Goal: Task Accomplishment & Management: Complete application form

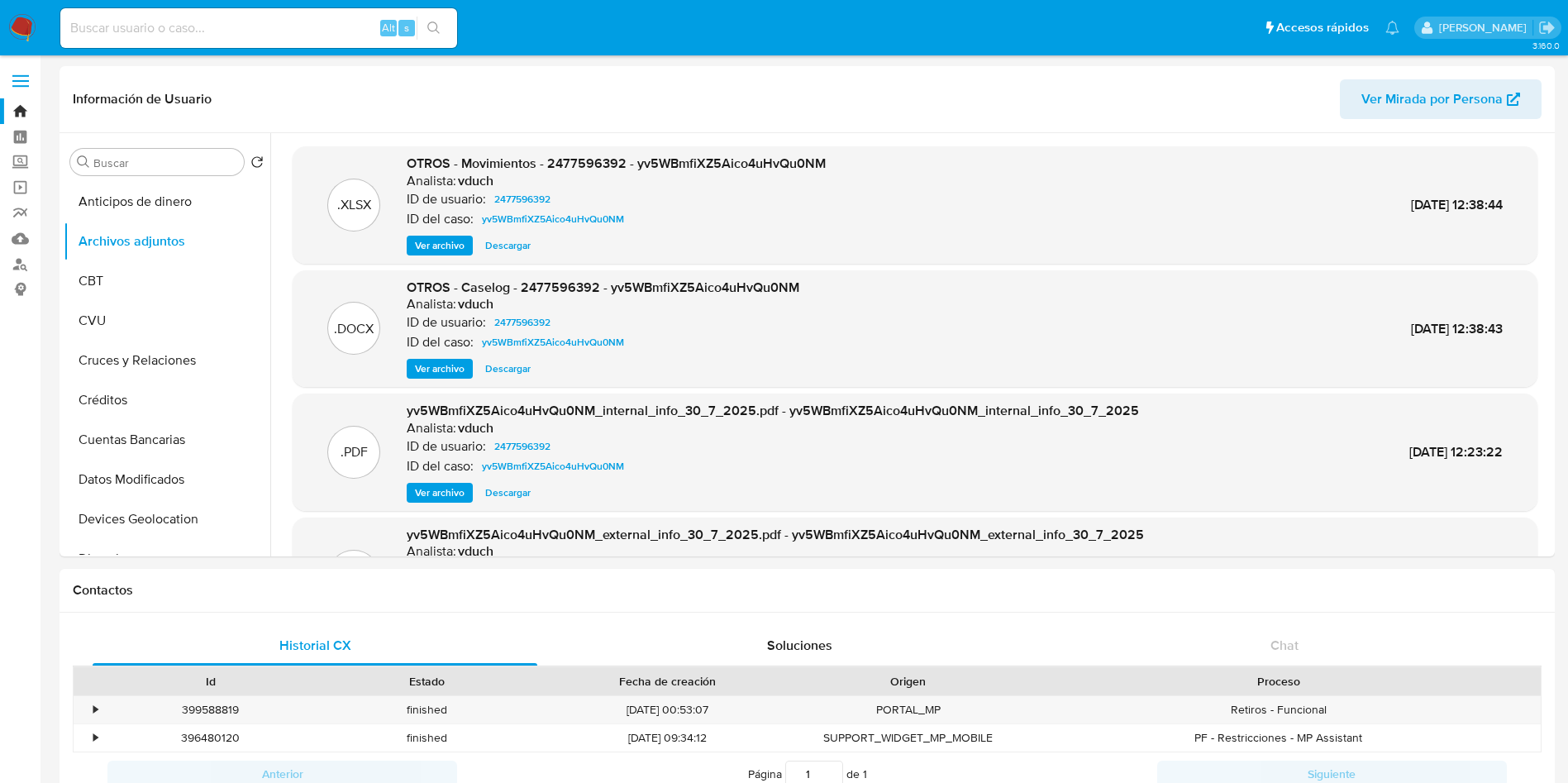
select select "10"
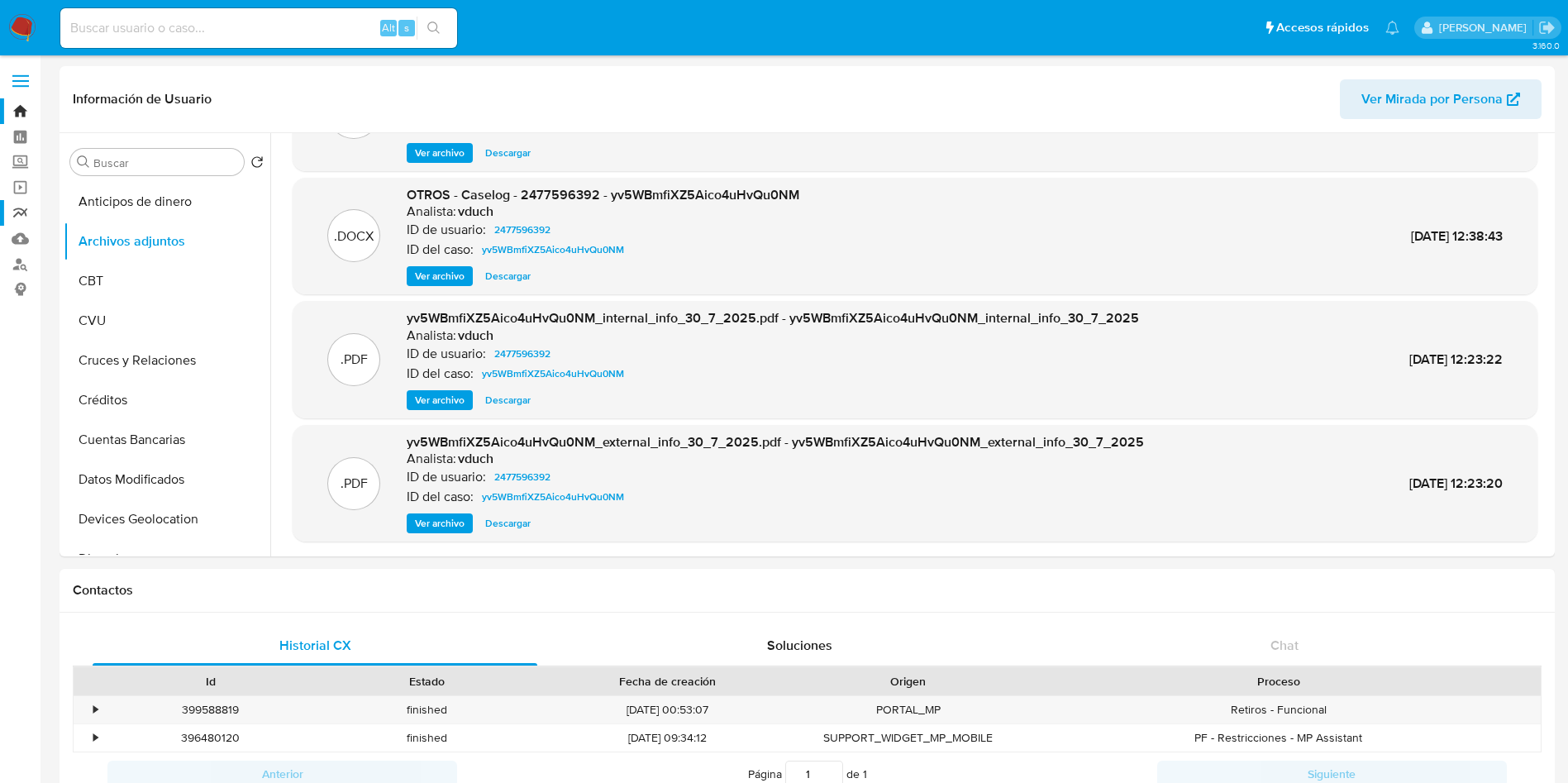
click at [20, 207] on link "Reportes" at bounding box center [98, 213] width 197 height 26
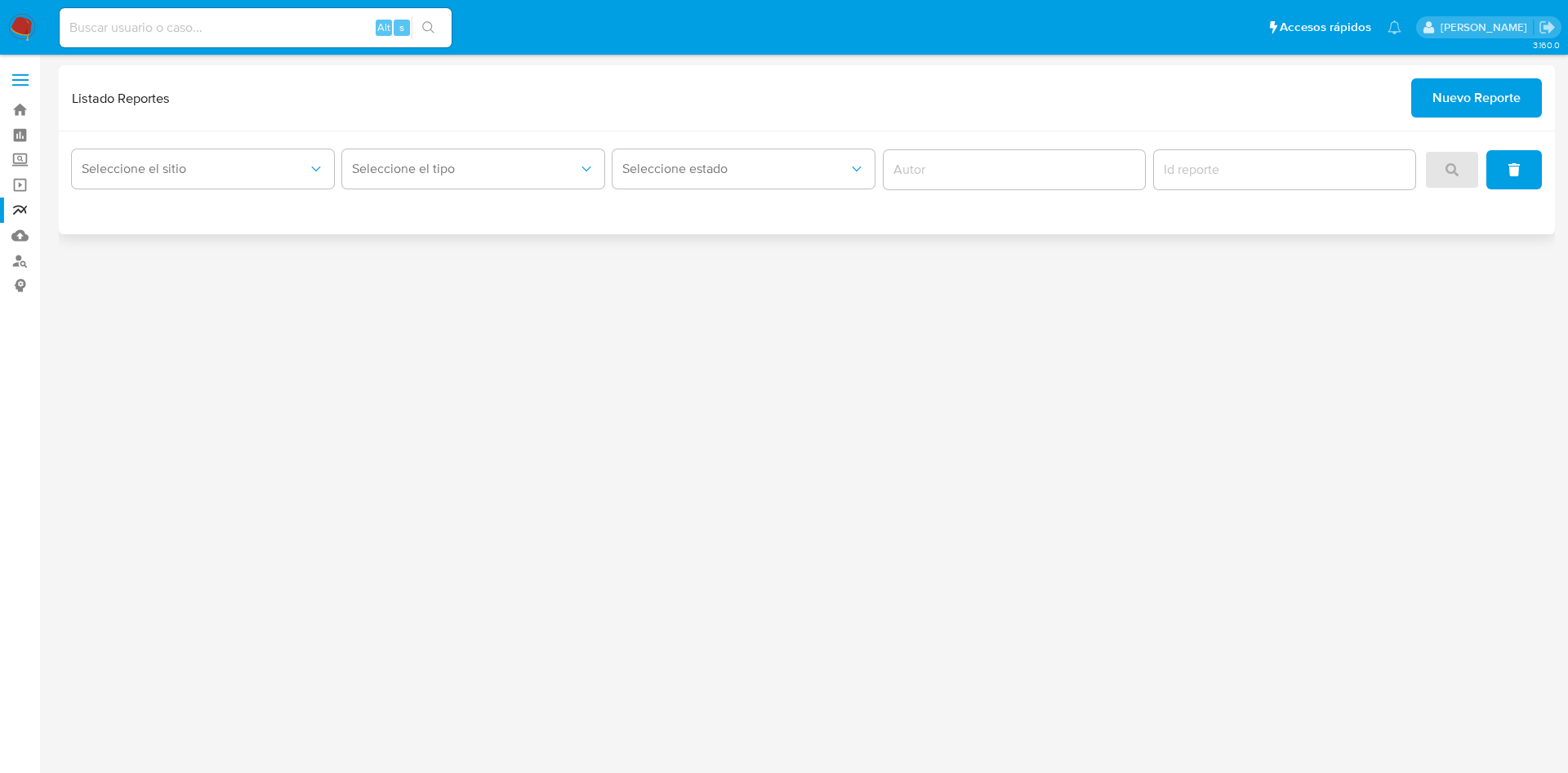
click at [1468, 95] on span "Nuevo Reporte" at bounding box center [1477, 98] width 89 height 36
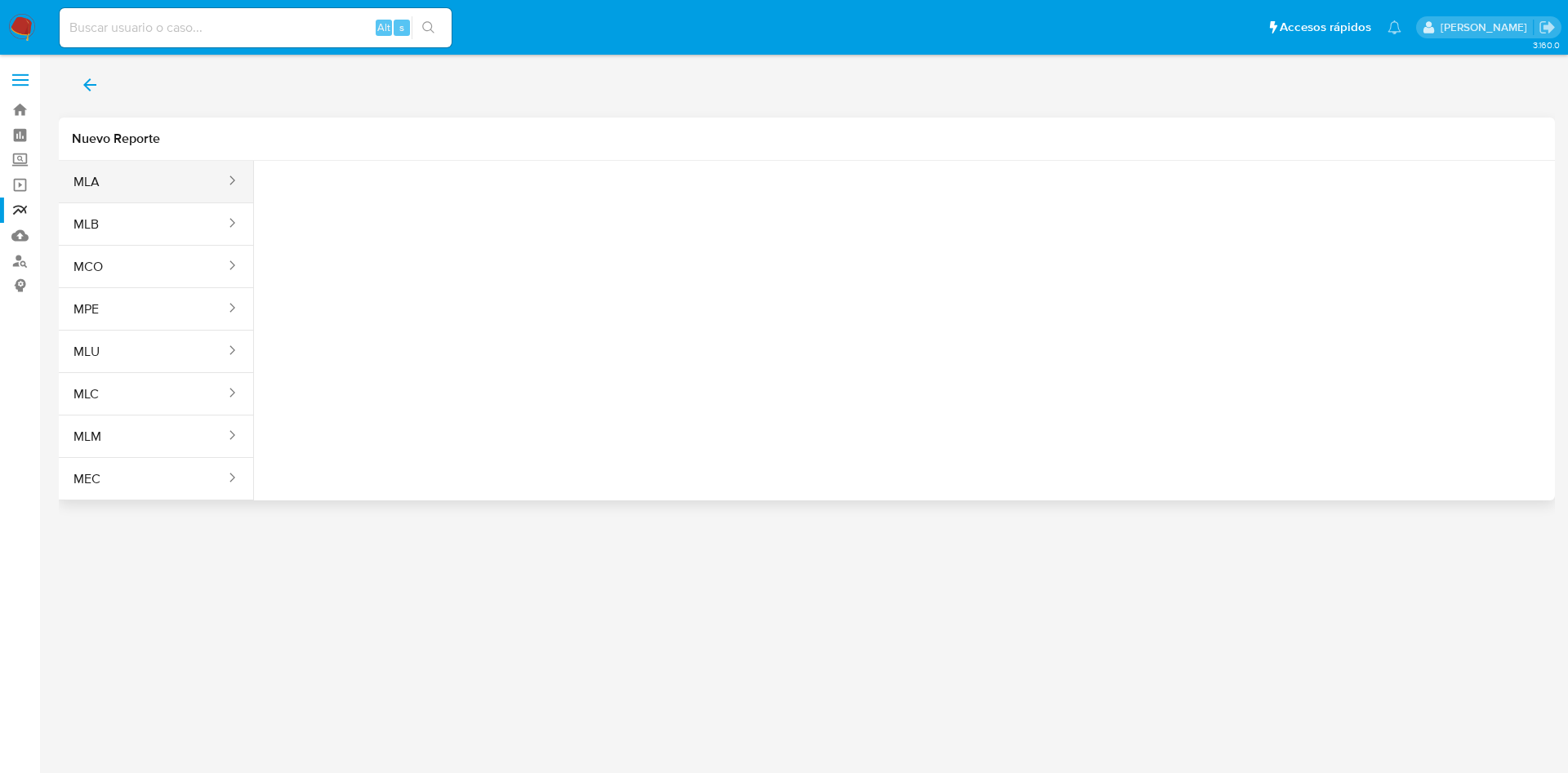
click at [223, 191] on div "sites" at bounding box center [227, 182] width 26 height 42
click at [133, 177] on button "MLA" at bounding box center [143, 182] width 169 height 39
click at [309, 203] on span "Seleccione una opcion" at bounding box center [348, 204] width 144 height 16
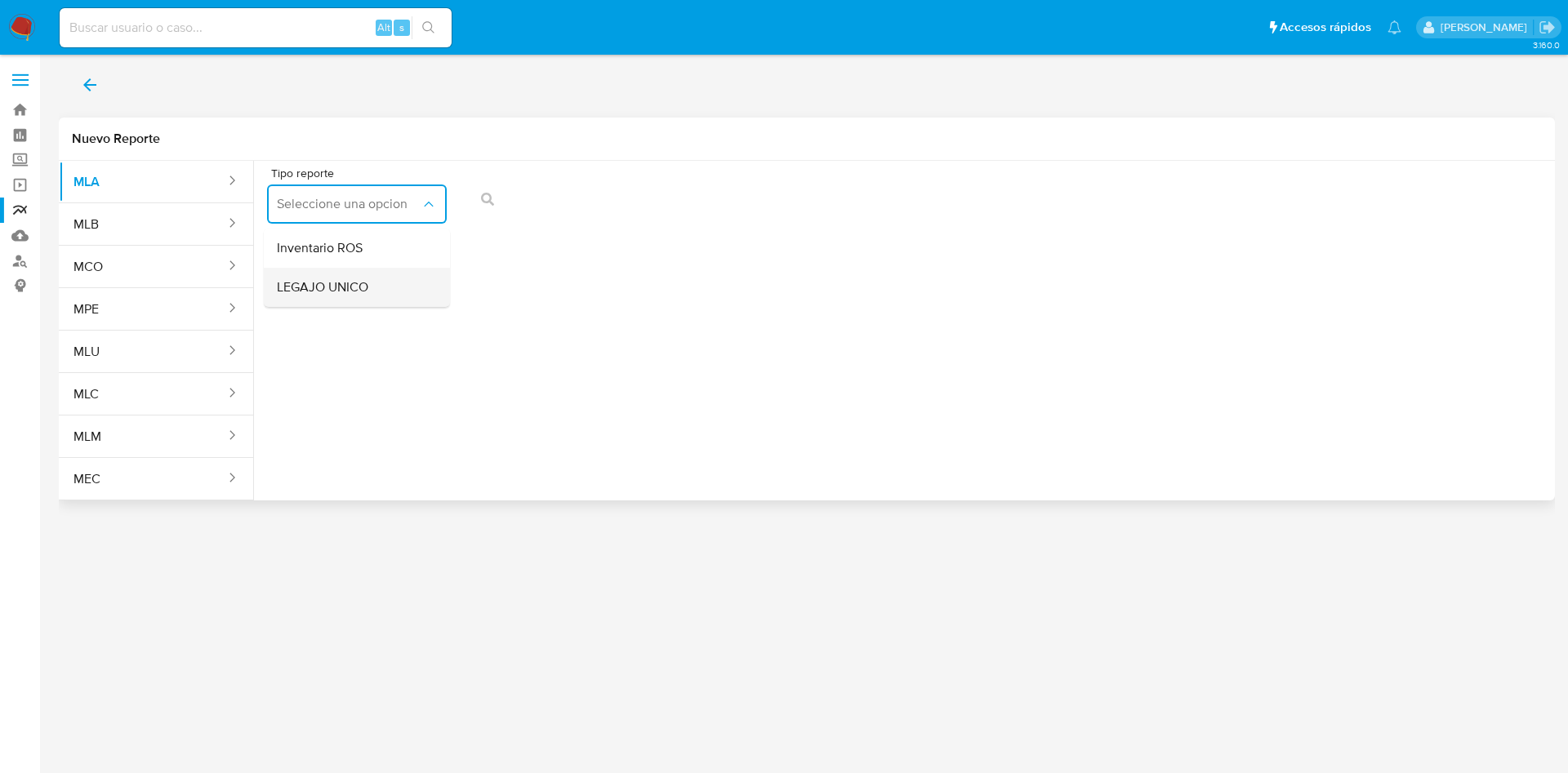
click at [385, 292] on div "LEGAJO UNICO" at bounding box center [352, 287] width 150 height 39
click at [606, 198] on span "CDI" at bounding box center [541, 204] width 144 height 16
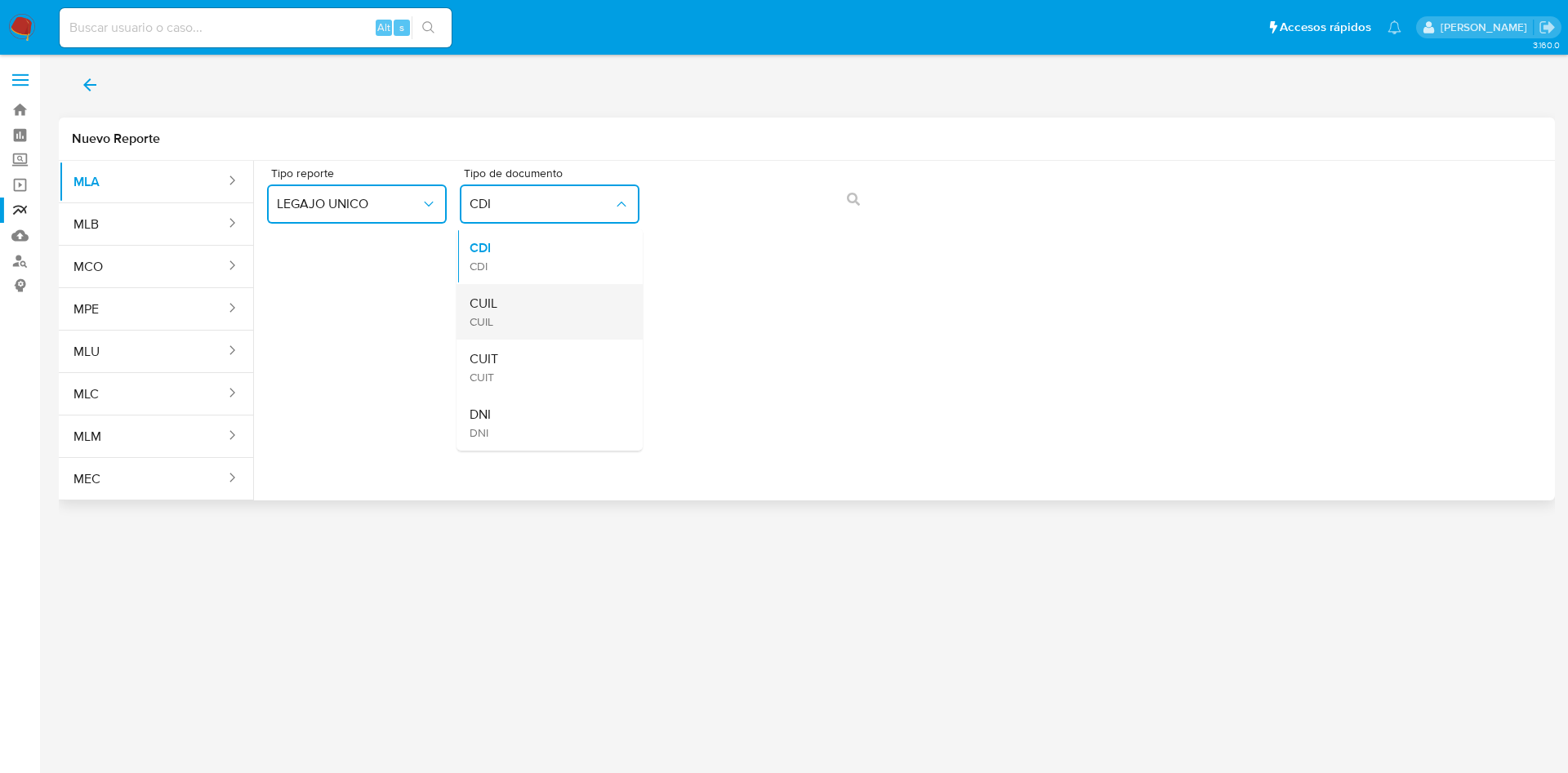
click at [579, 310] on div "CUIL CUIL" at bounding box center [545, 312] width 150 height 55
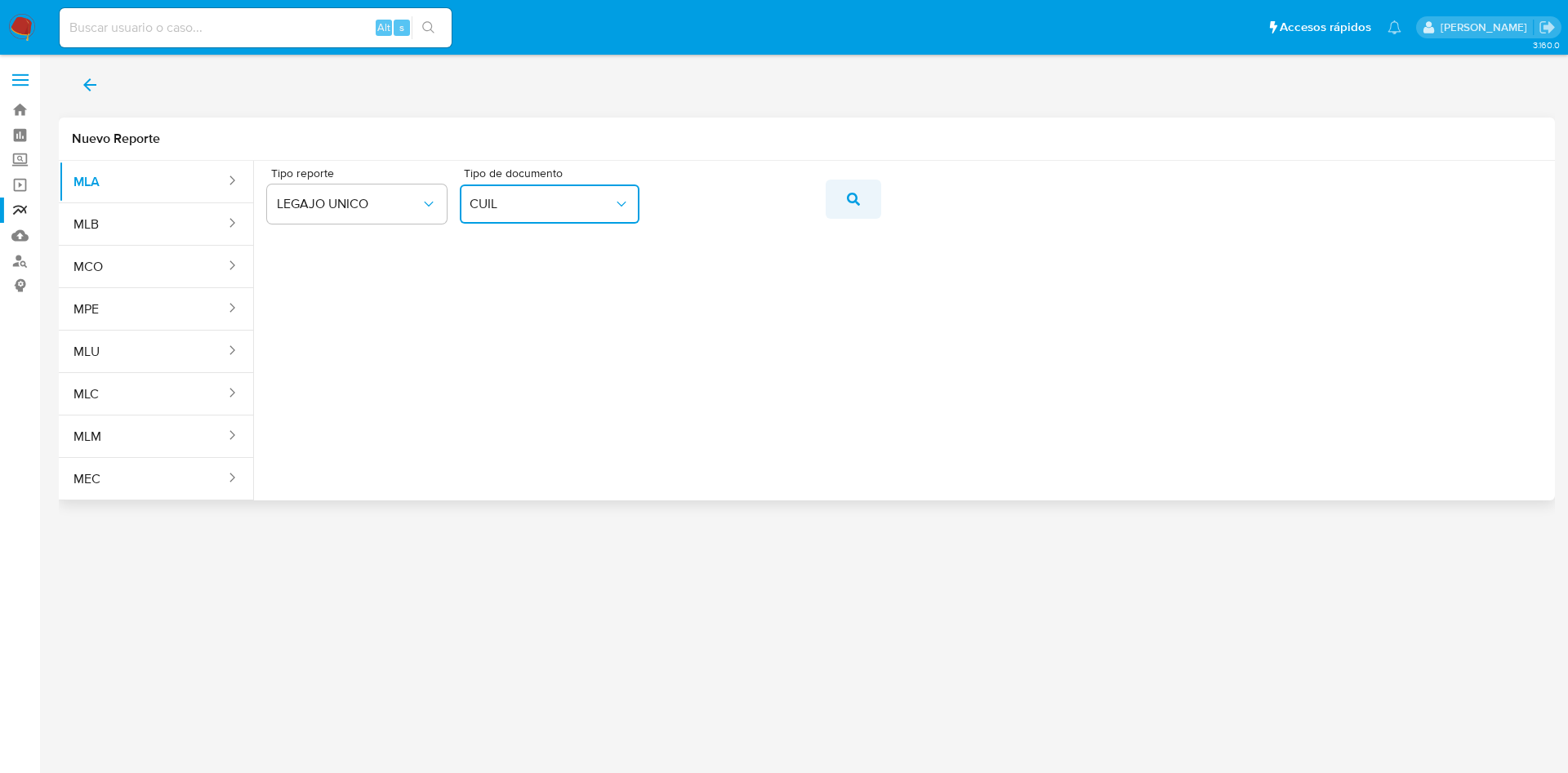
click at [860, 203] on icon "action-search" at bounding box center [854, 199] width 13 height 13
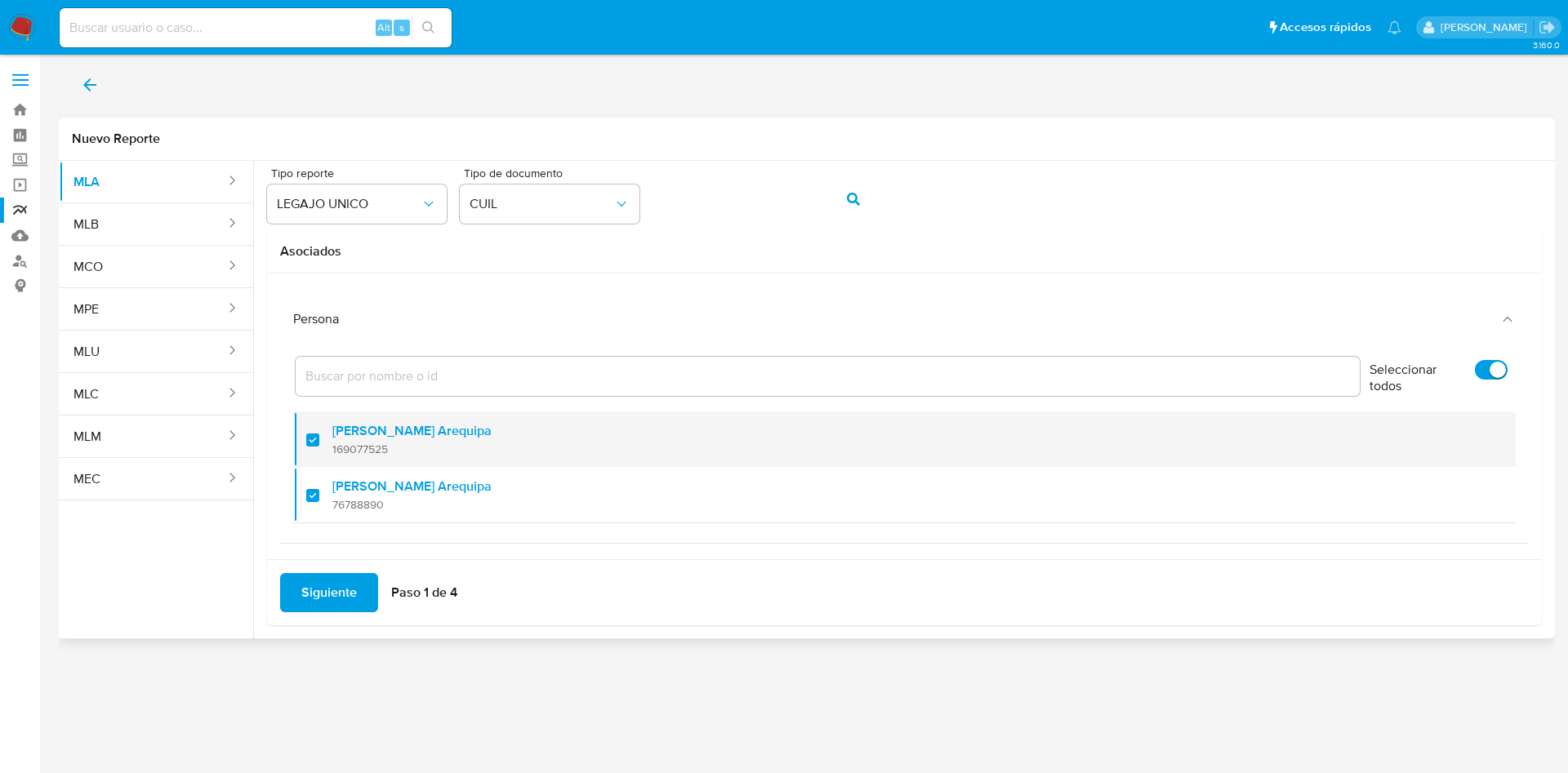
click at [324, 437] on div at bounding box center [319, 440] width 26 height 38
checkbox input "false"
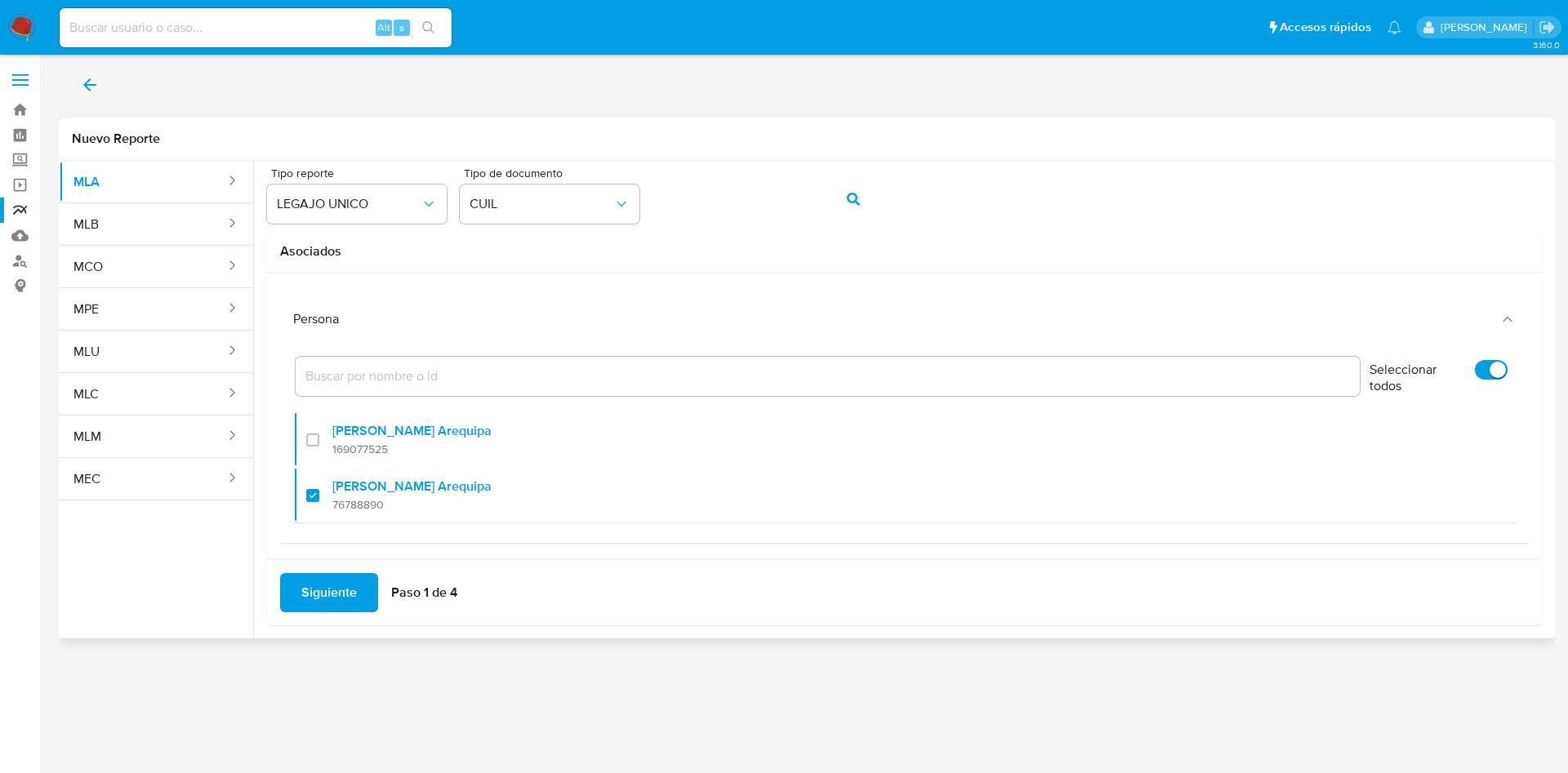
click at [331, 611] on span "Siguiente" at bounding box center [329, 593] width 55 height 36
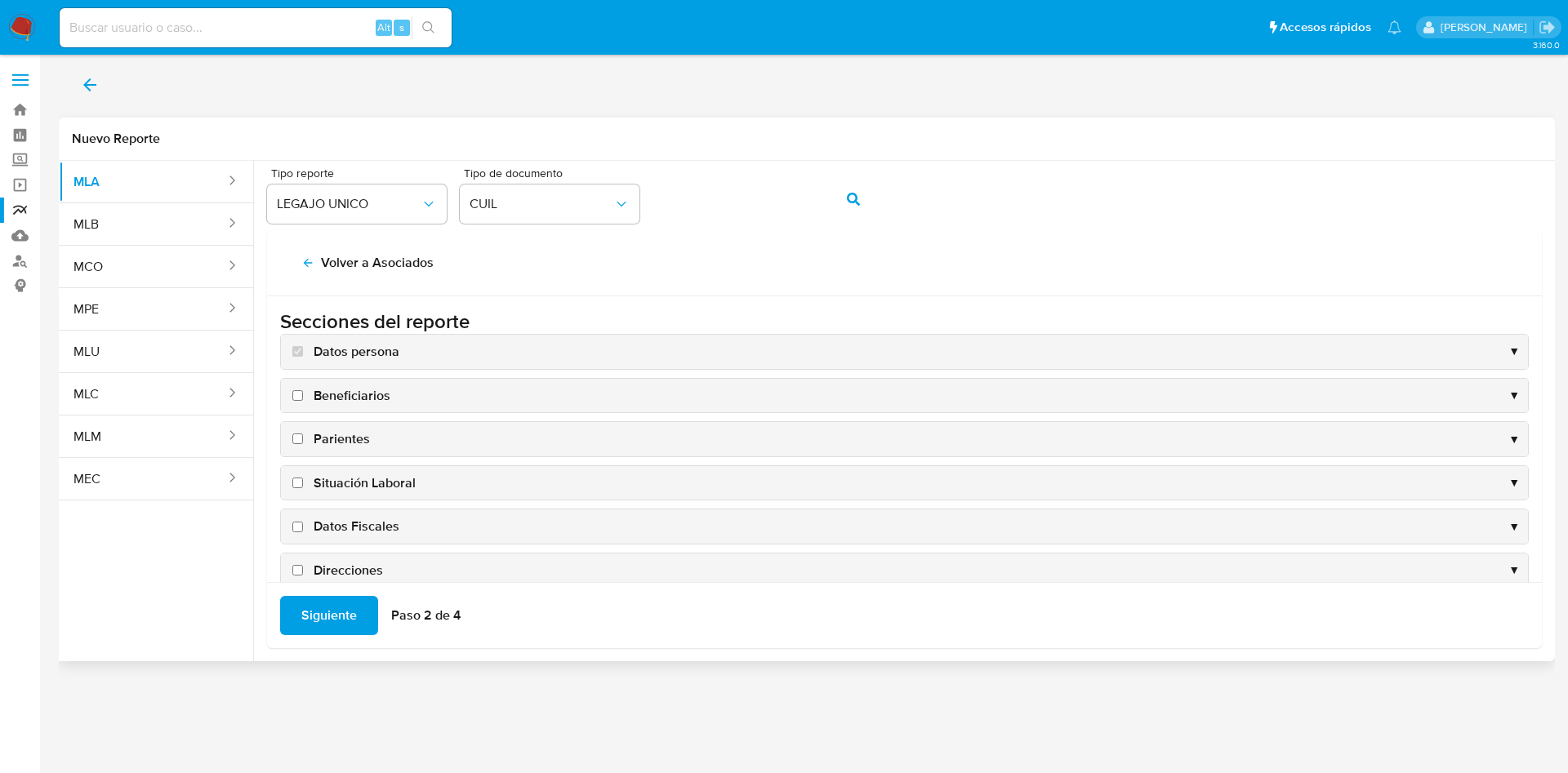
click at [359, 484] on span "Situación Laboral" at bounding box center [364, 483] width 102 height 18
click at [303, 484] on input "Situación Laboral" at bounding box center [297, 483] width 10 height 10
checkbox input "true"
click at [359, 533] on span "Datos Fiscales" at bounding box center [356, 526] width 86 height 18
click at [303, 532] on input "Datos Fiscales" at bounding box center [297, 526] width 10 height 10
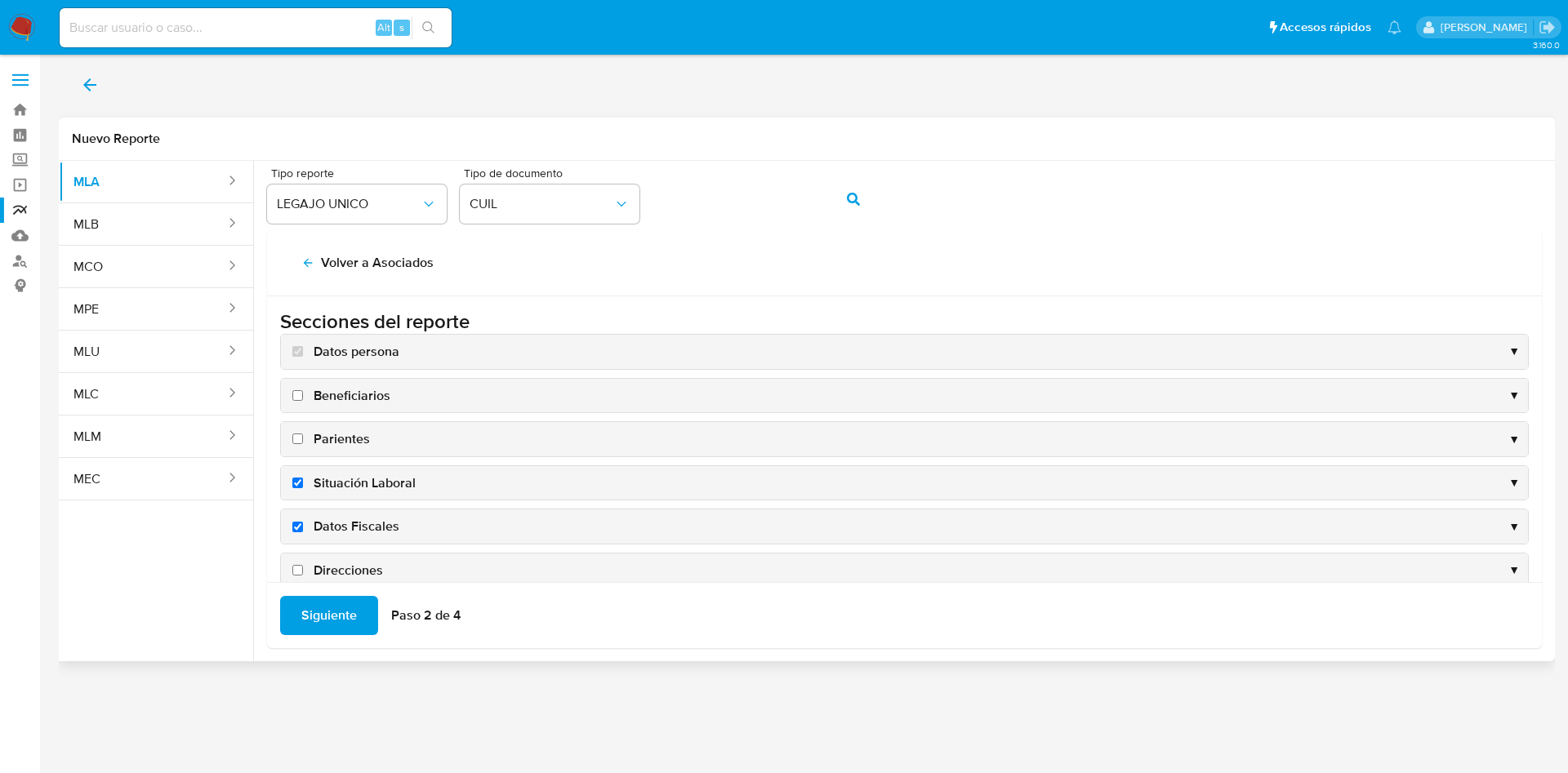
checkbox input "true"
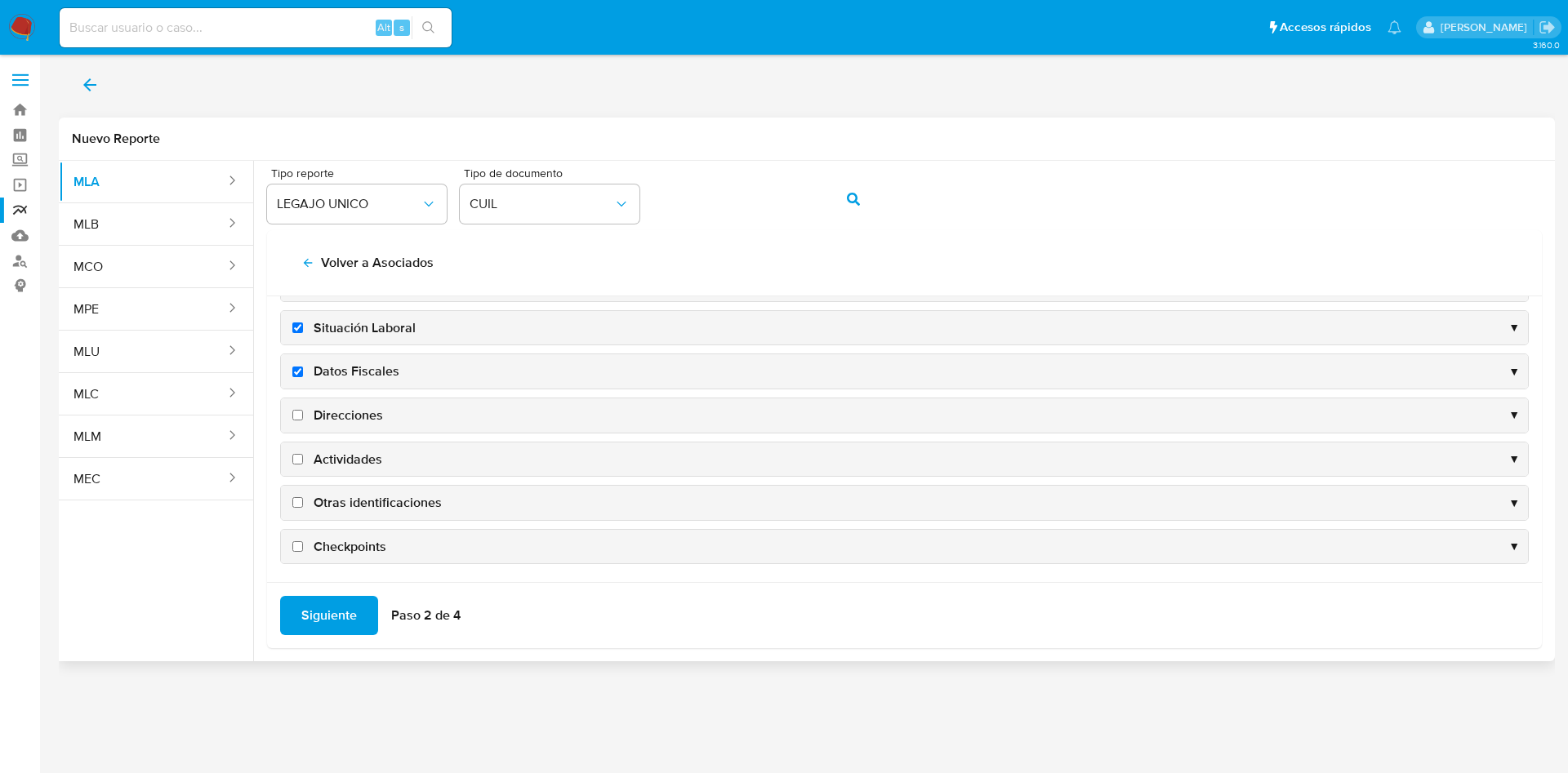
scroll to position [158, 0]
click at [347, 408] on span "Direcciones" at bounding box center [347, 412] width 69 height 18
click at [303, 408] on input "Direcciones" at bounding box center [297, 411] width 10 height 10
checkbox input "true"
drag, startPoint x: 347, startPoint y: 442, endPoint x: 346, endPoint y: 450, distance: 8.1
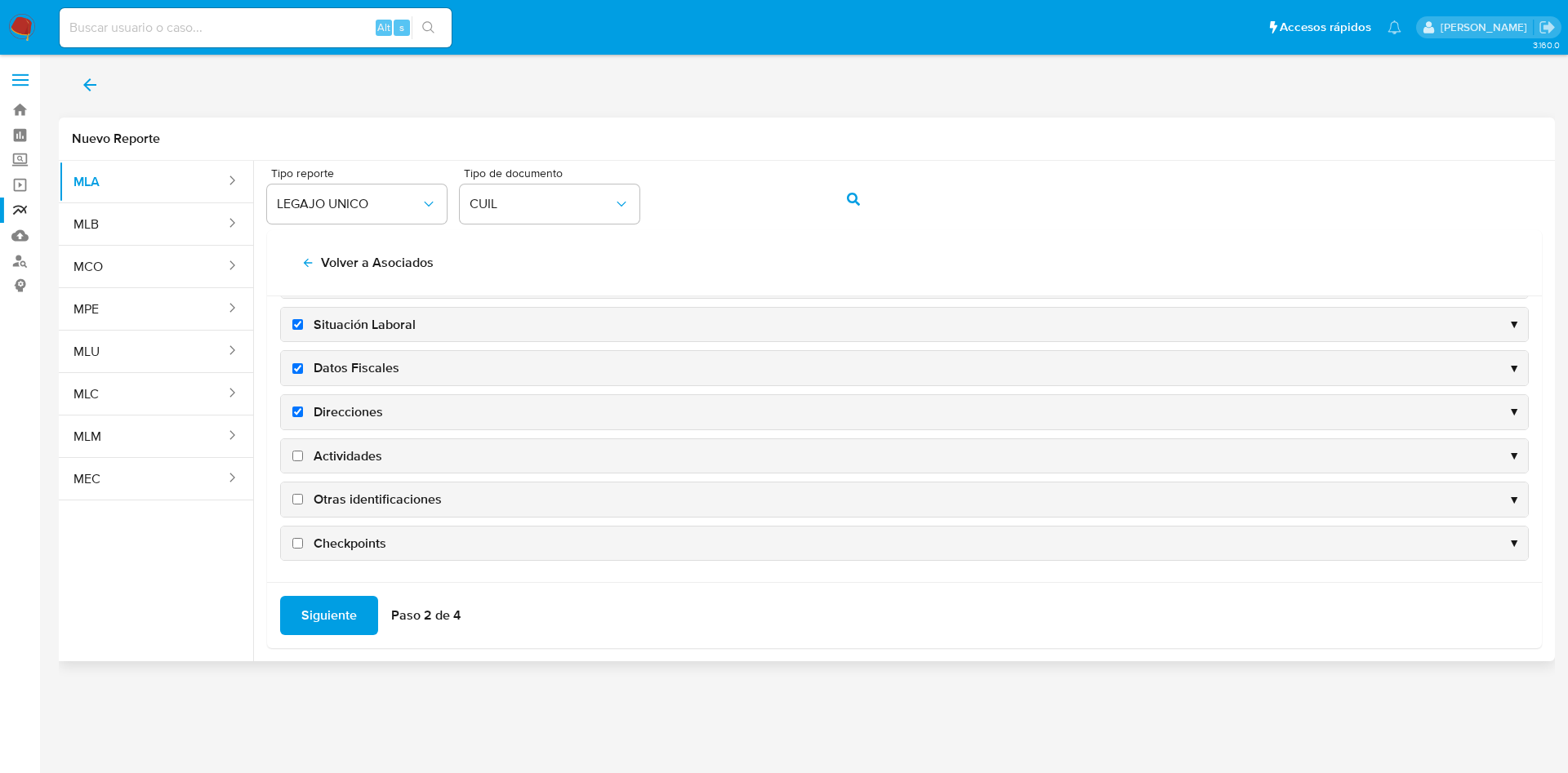
click at [347, 447] on div "Actividades ▼" at bounding box center [904, 457] width 1247 height 34
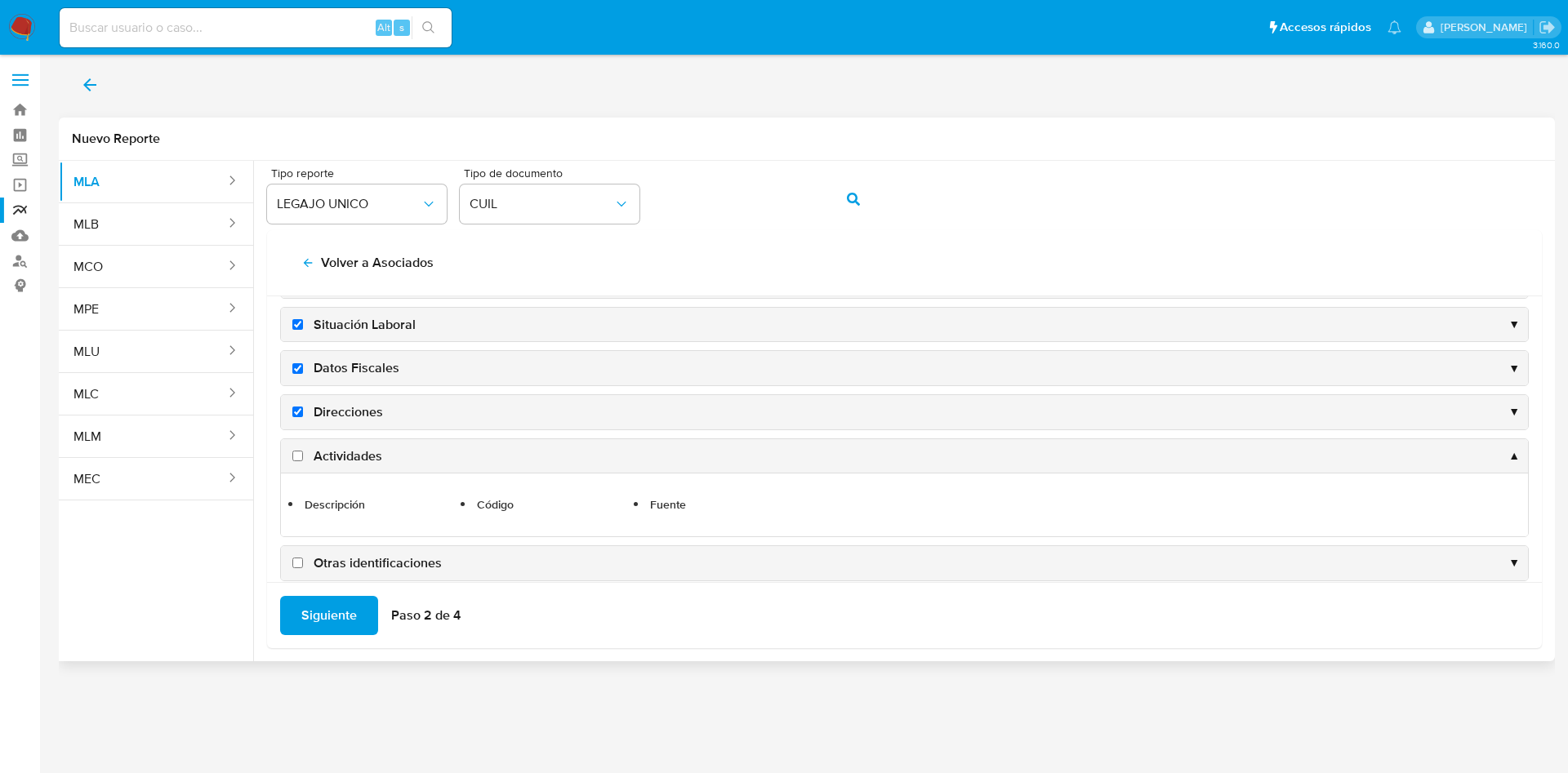
click at [345, 456] on span "Actividades" at bounding box center [347, 456] width 69 height 18
click at [303, 456] on input "Actividades" at bounding box center [297, 456] width 10 height 10
checkbox input "true"
click at [342, 605] on span "Siguiente" at bounding box center [329, 616] width 55 height 36
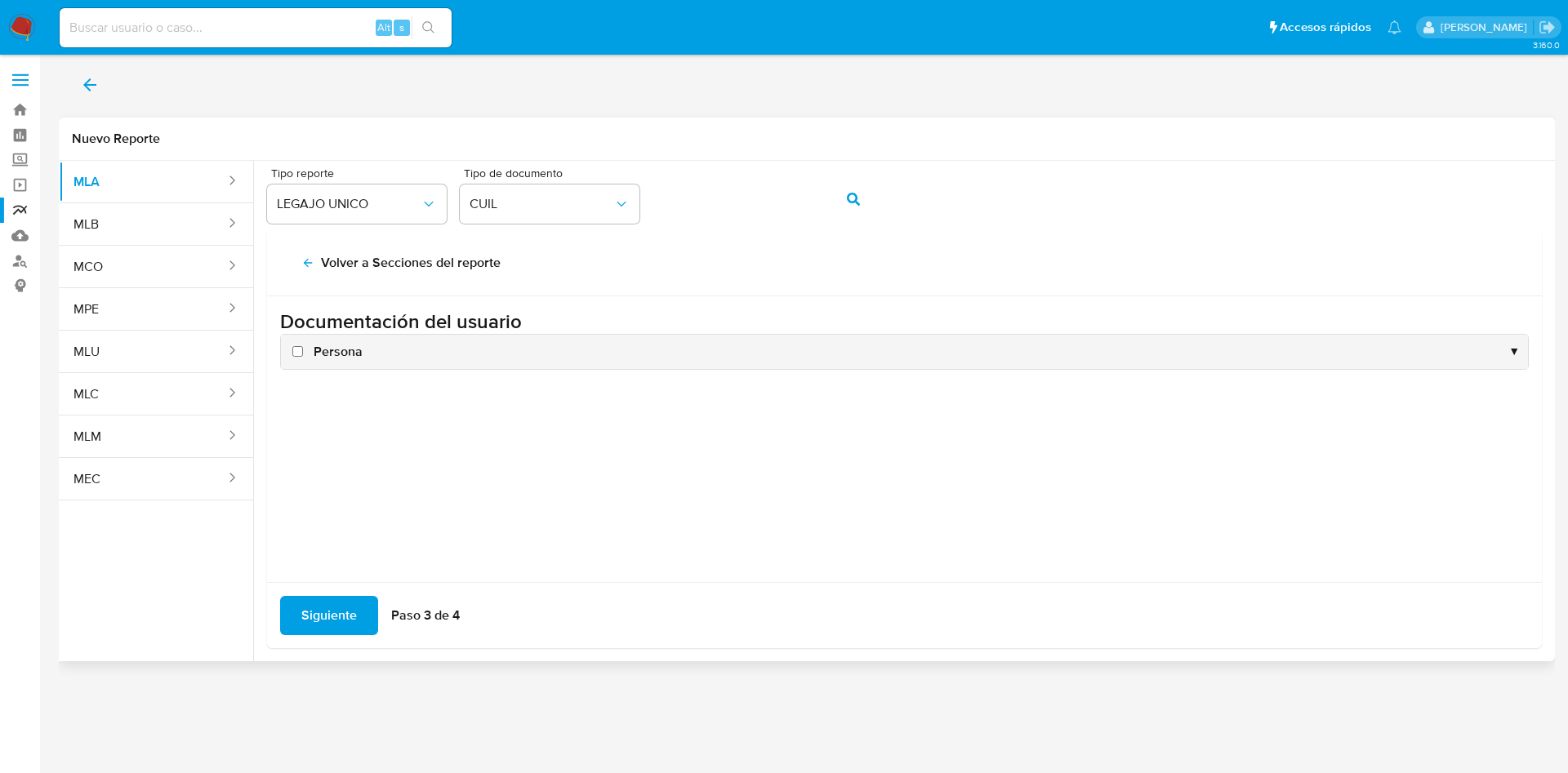
click at [336, 349] on span "Persona" at bounding box center [337, 351] width 49 height 18
click at [303, 349] on input "Persona" at bounding box center [297, 351] width 10 height 10
checkbox input "true"
click at [329, 623] on span "Siguiente" at bounding box center [329, 616] width 55 height 36
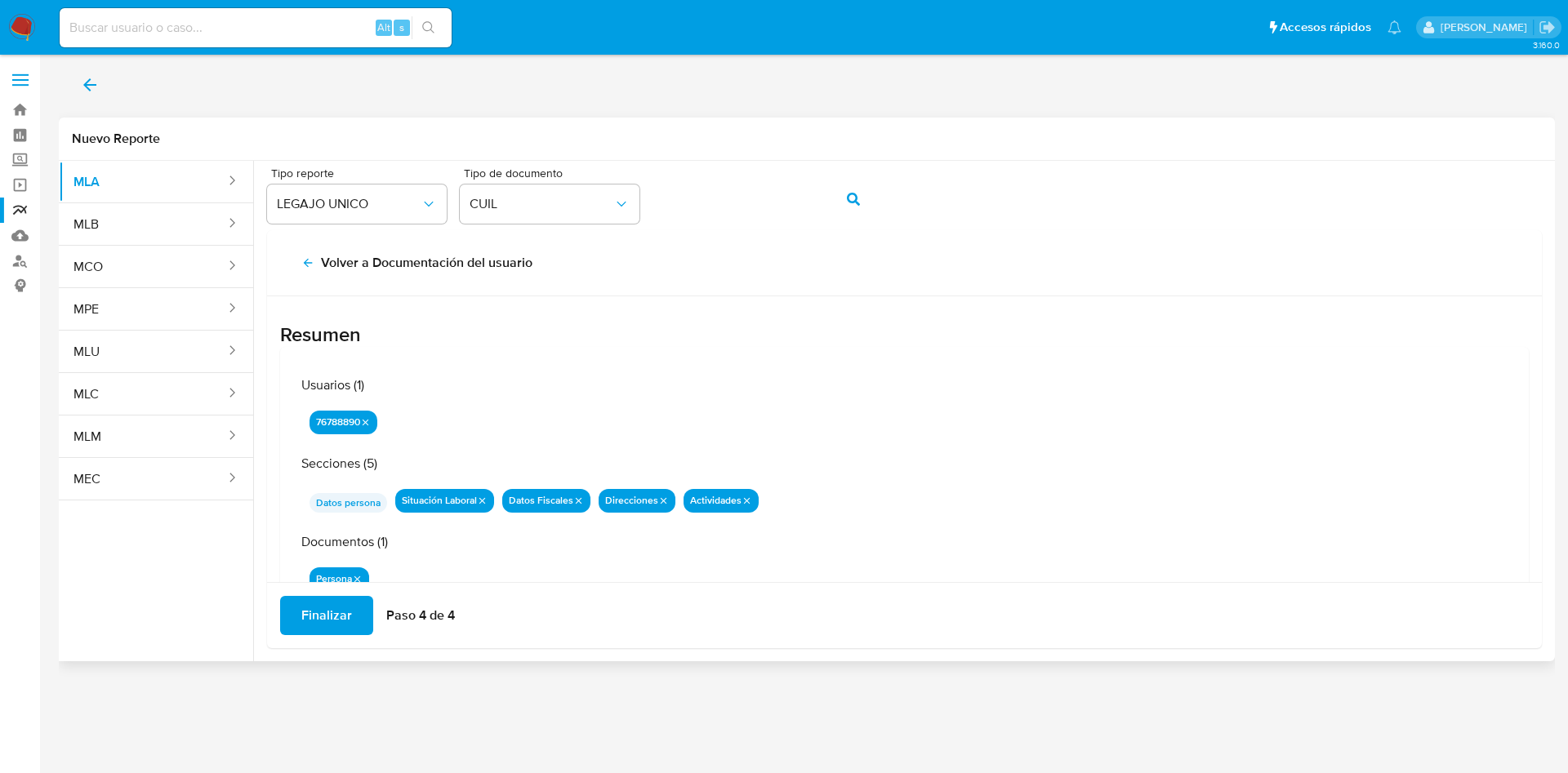
click at [329, 621] on span "Finalizar" at bounding box center [327, 616] width 50 height 36
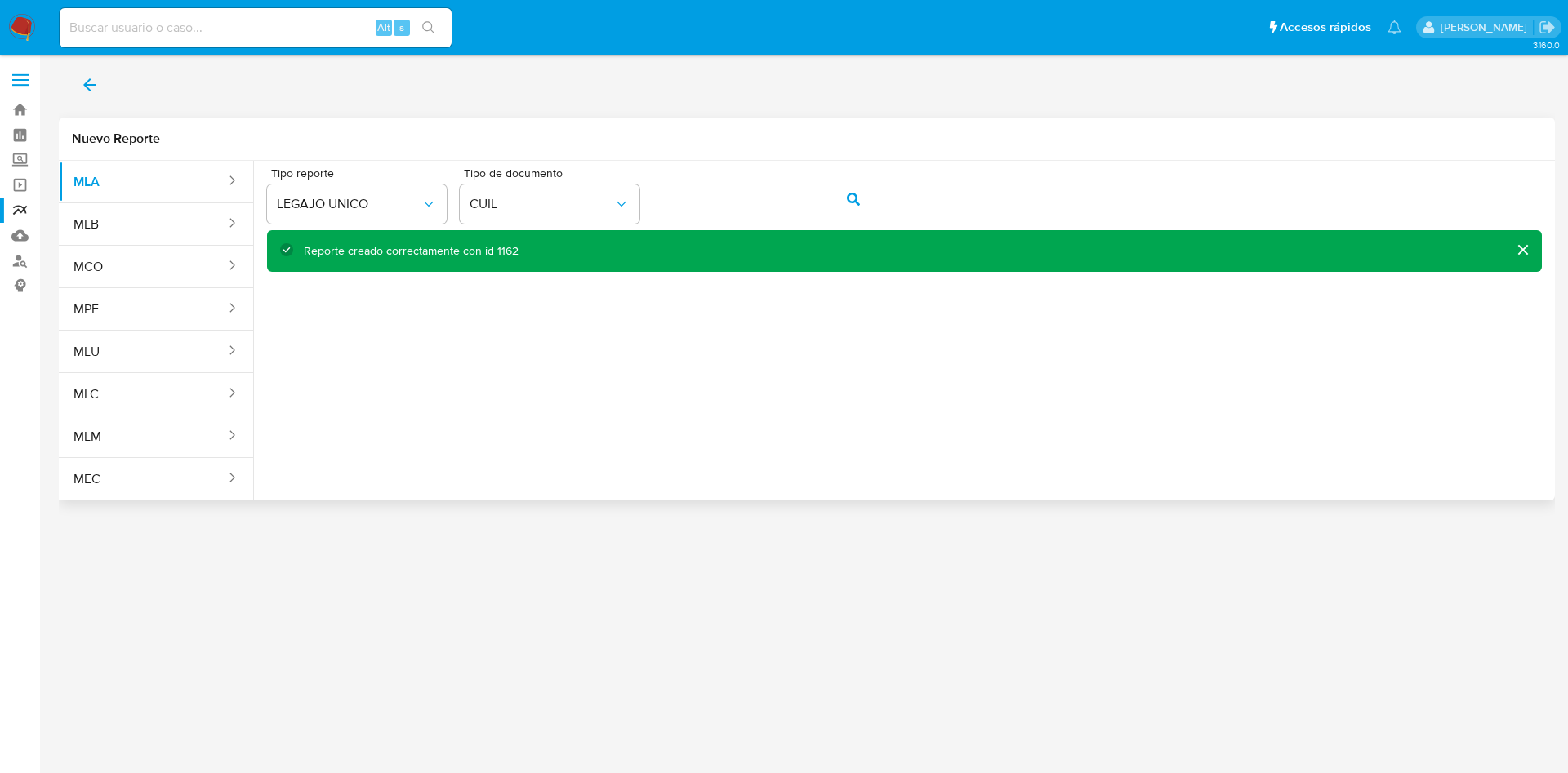
click at [807, 491] on div "MLA MLB MCO MPE MLU MLC MLM MEC Tipo reporte LEGAJO UNICO Tipo de documento CUI…" at bounding box center [807, 330] width 1497 height 340
click at [595, 188] on div "Tipo reporte LEGAJO UNICO Tipo de documento CUIL" at bounding box center [904, 199] width 1275 height 63
click at [849, 196] on icon "action-search" at bounding box center [854, 199] width 13 height 13
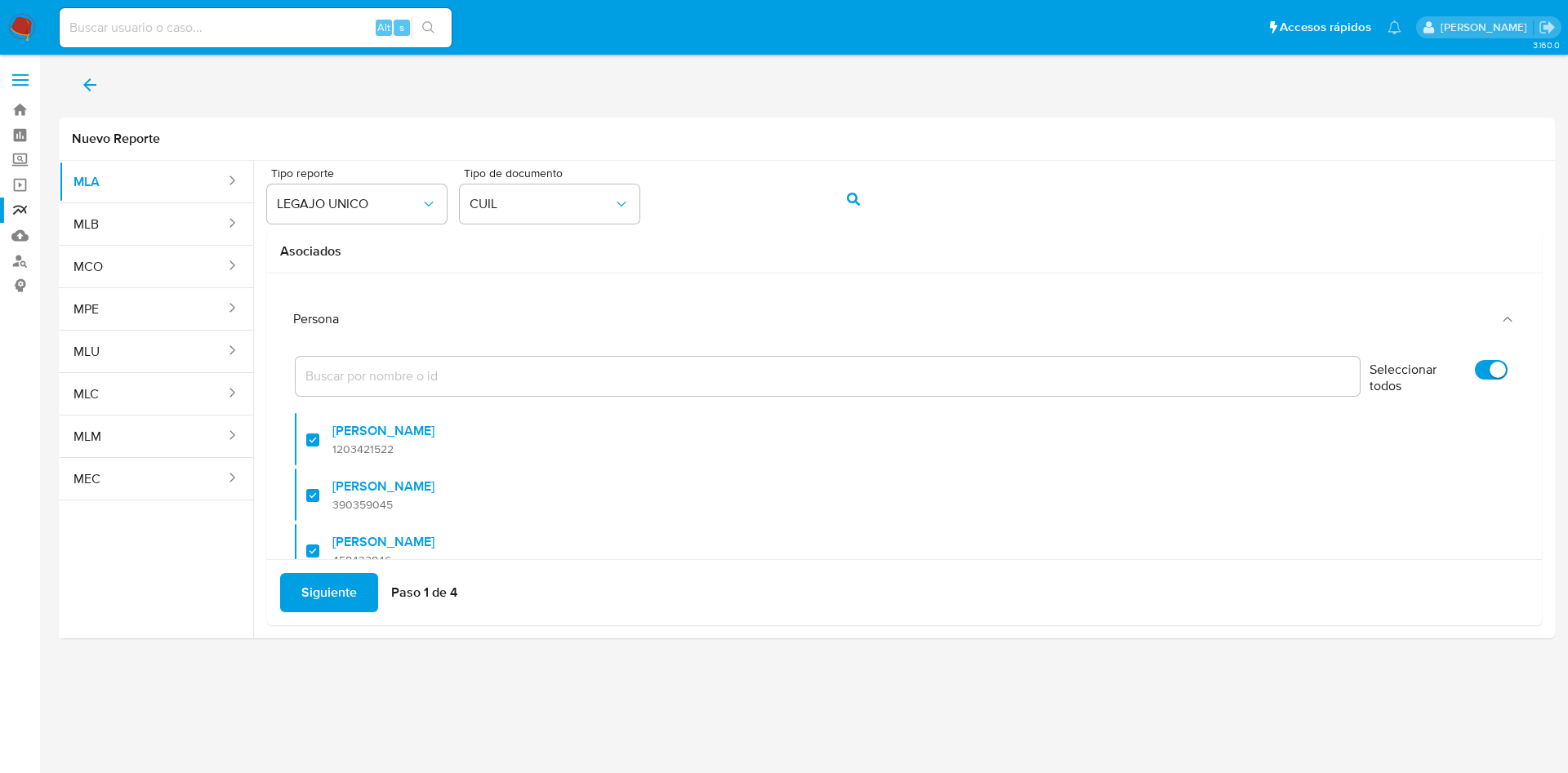
drag, startPoint x: 1458, startPoint y: 370, endPoint x: 1413, endPoint y: 376, distance: 45.4
click at [1475, 372] on input "Seleccionar todos" at bounding box center [1491, 369] width 32 height 20
checkbox input "false"
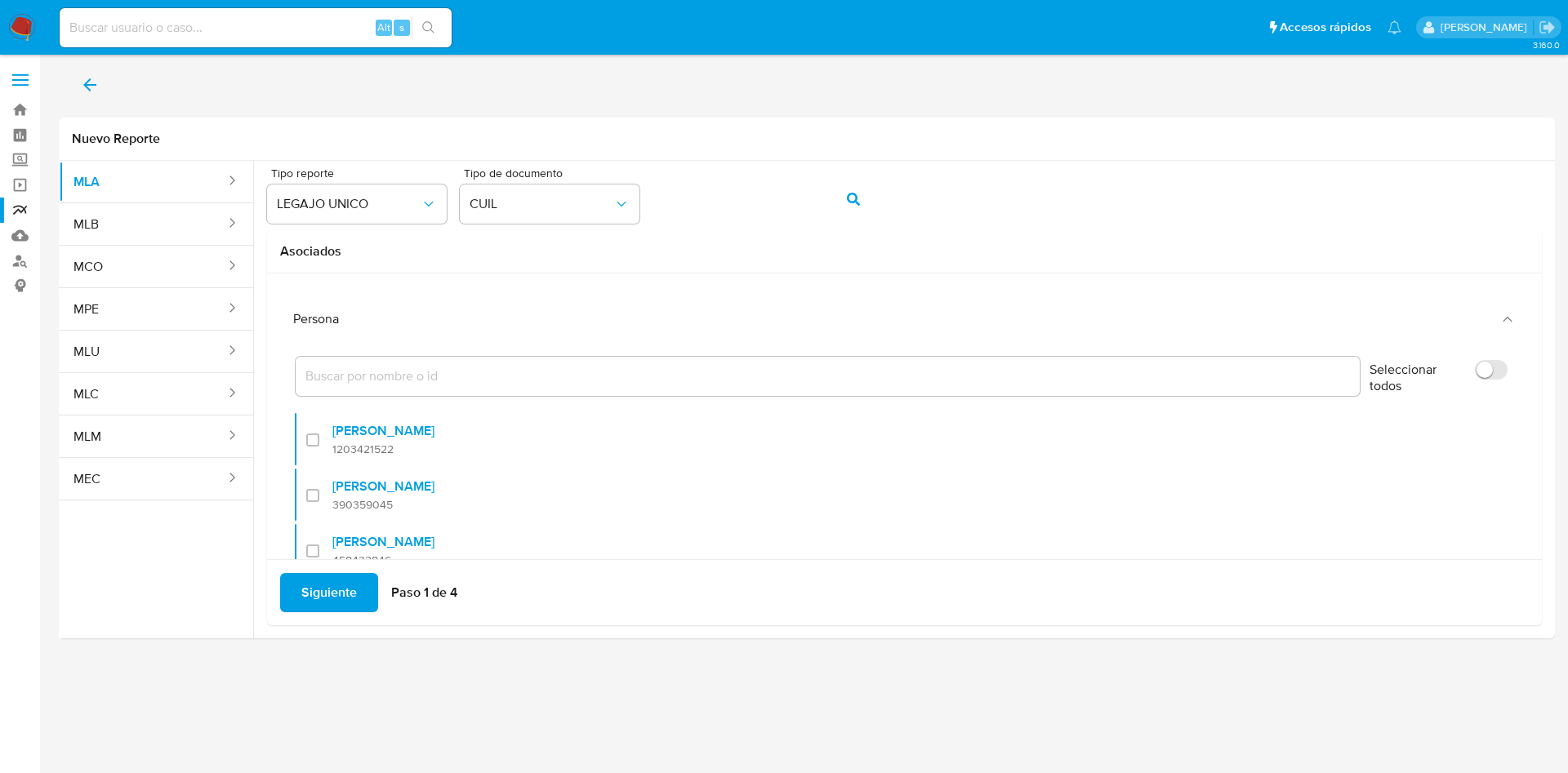
checkbox input "false"
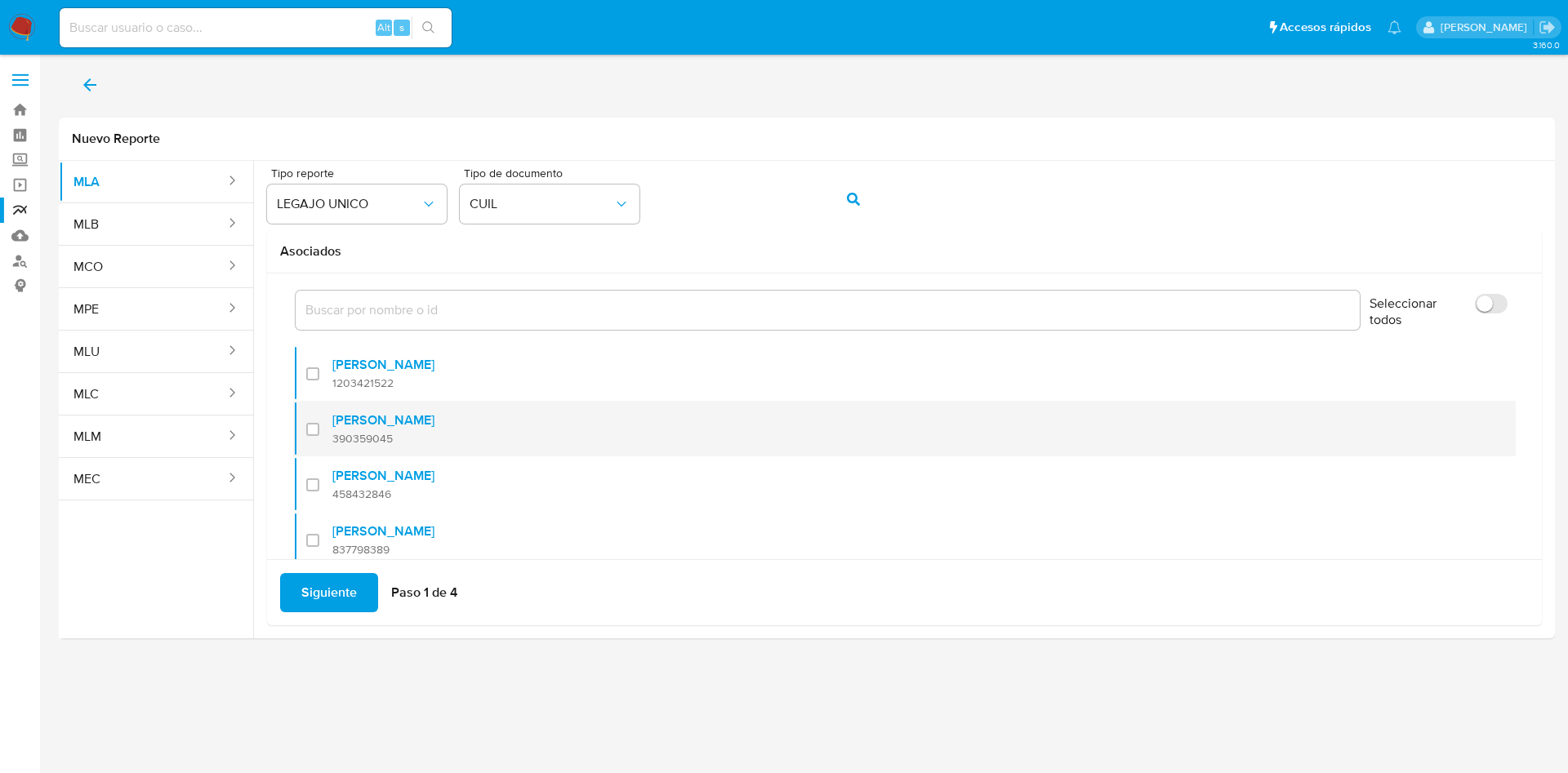
scroll to position [122, 0]
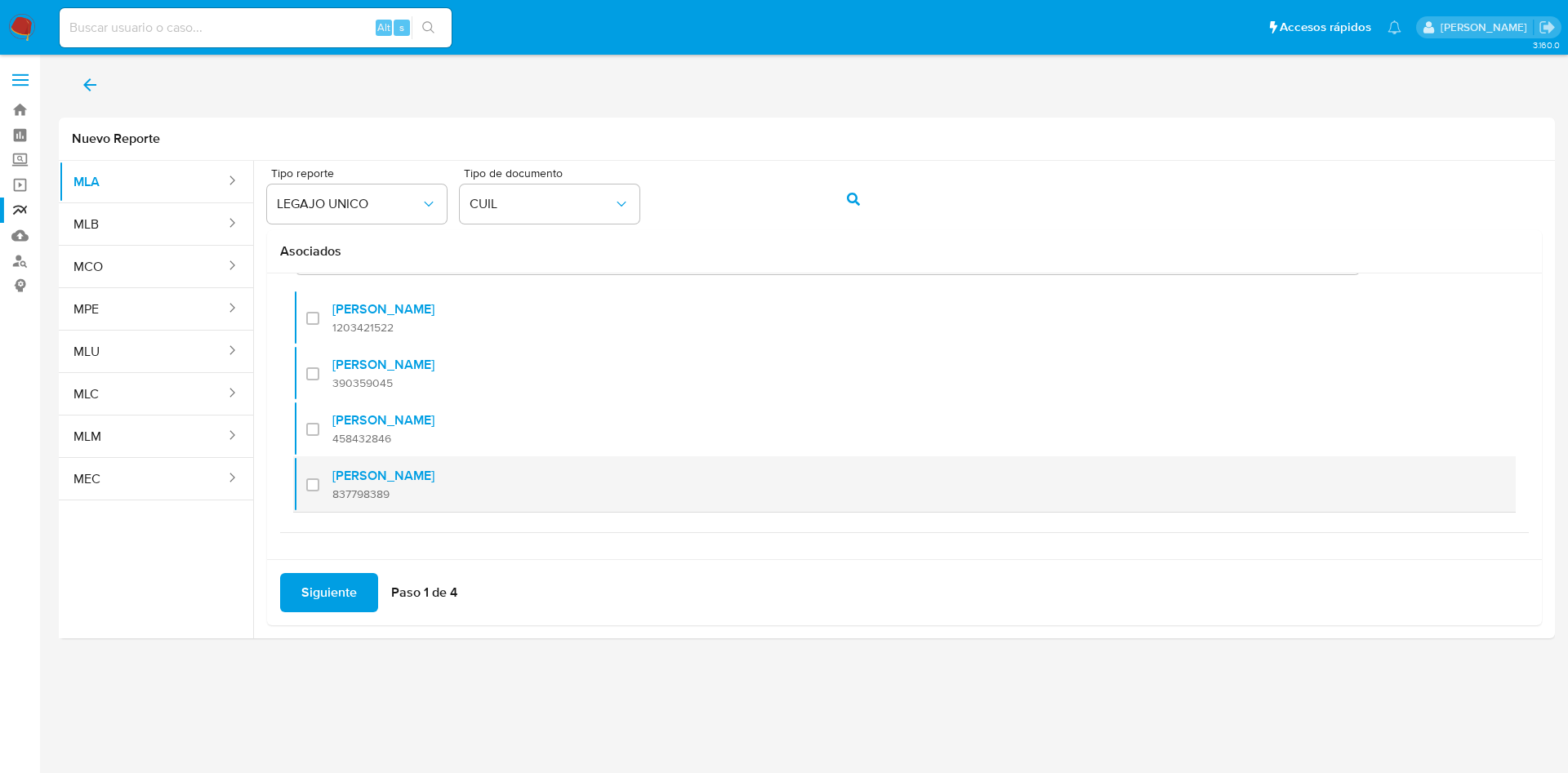
click at [315, 474] on div at bounding box center [319, 485] width 26 height 38
checkbox input "true"
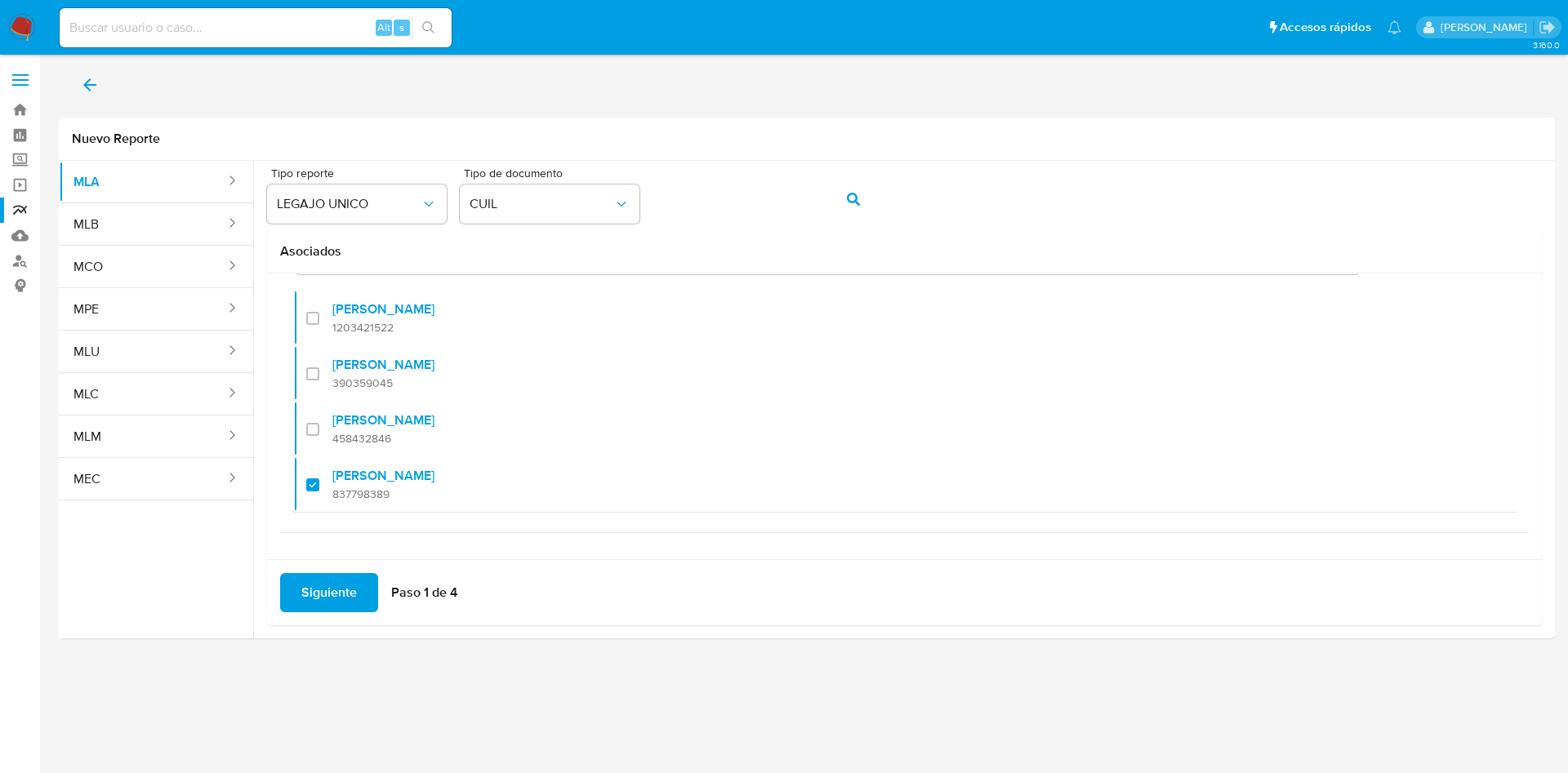
click at [323, 578] on span "Siguiente" at bounding box center [329, 593] width 55 height 36
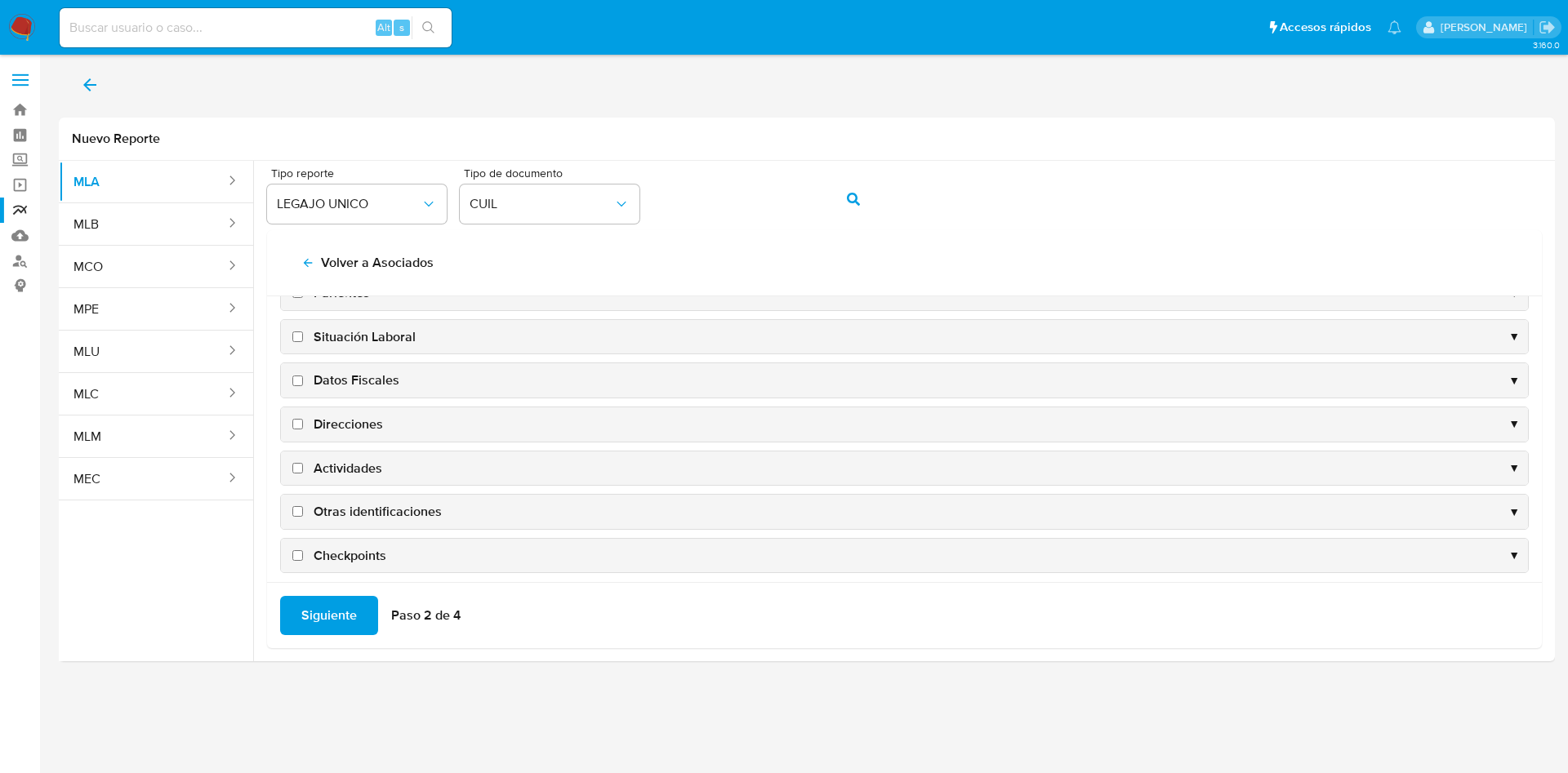
scroll to position [158, 0]
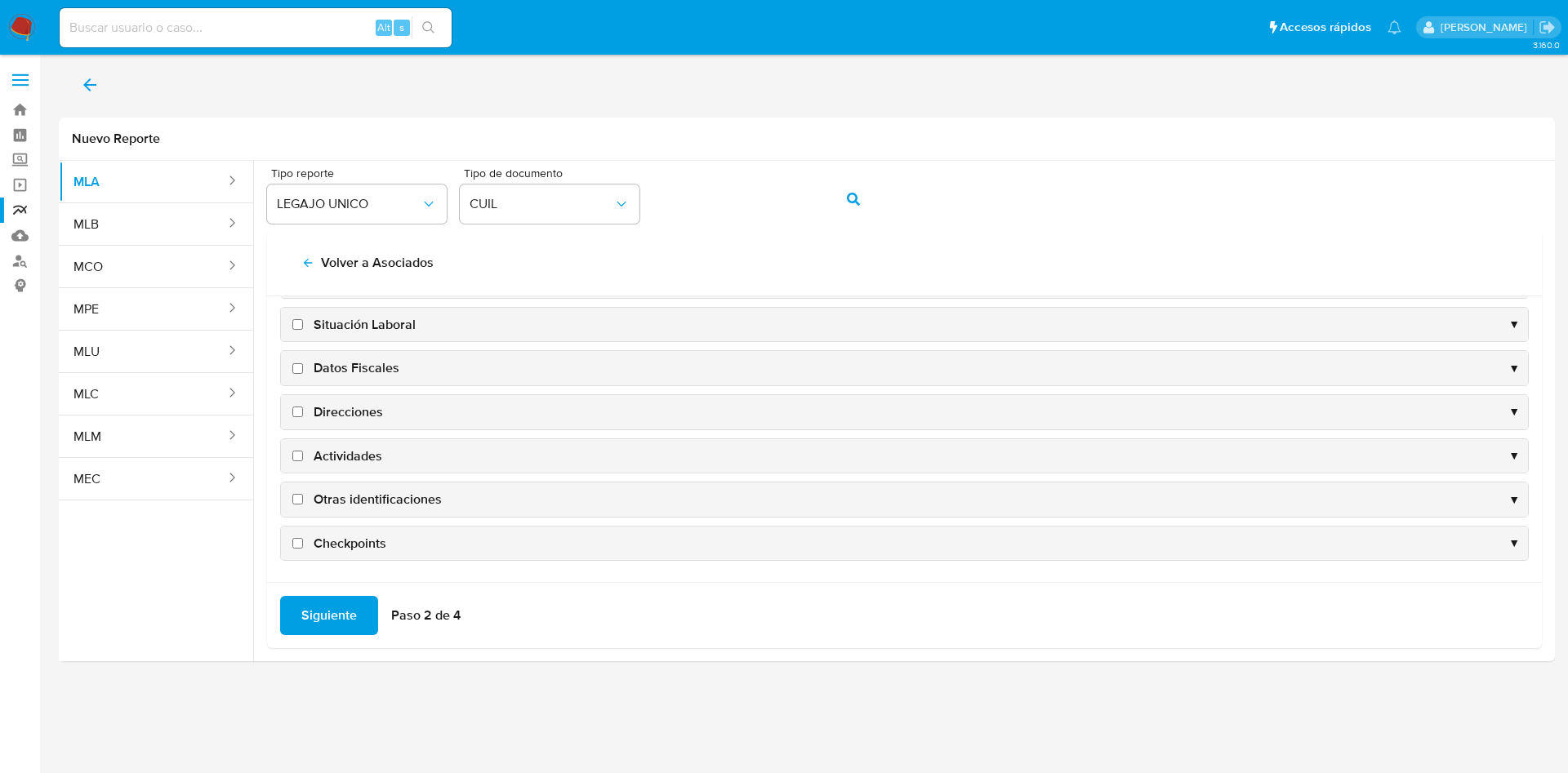
click at [334, 364] on span "Datos Fiscales" at bounding box center [356, 367] width 86 height 18
click at [303, 364] on input "Datos Fiscales" at bounding box center [297, 368] width 10 height 10
checkbox input "true"
click at [334, 404] on span "Direcciones" at bounding box center [347, 412] width 69 height 18
click at [303, 406] on input "Direcciones" at bounding box center [297, 411] width 10 height 10
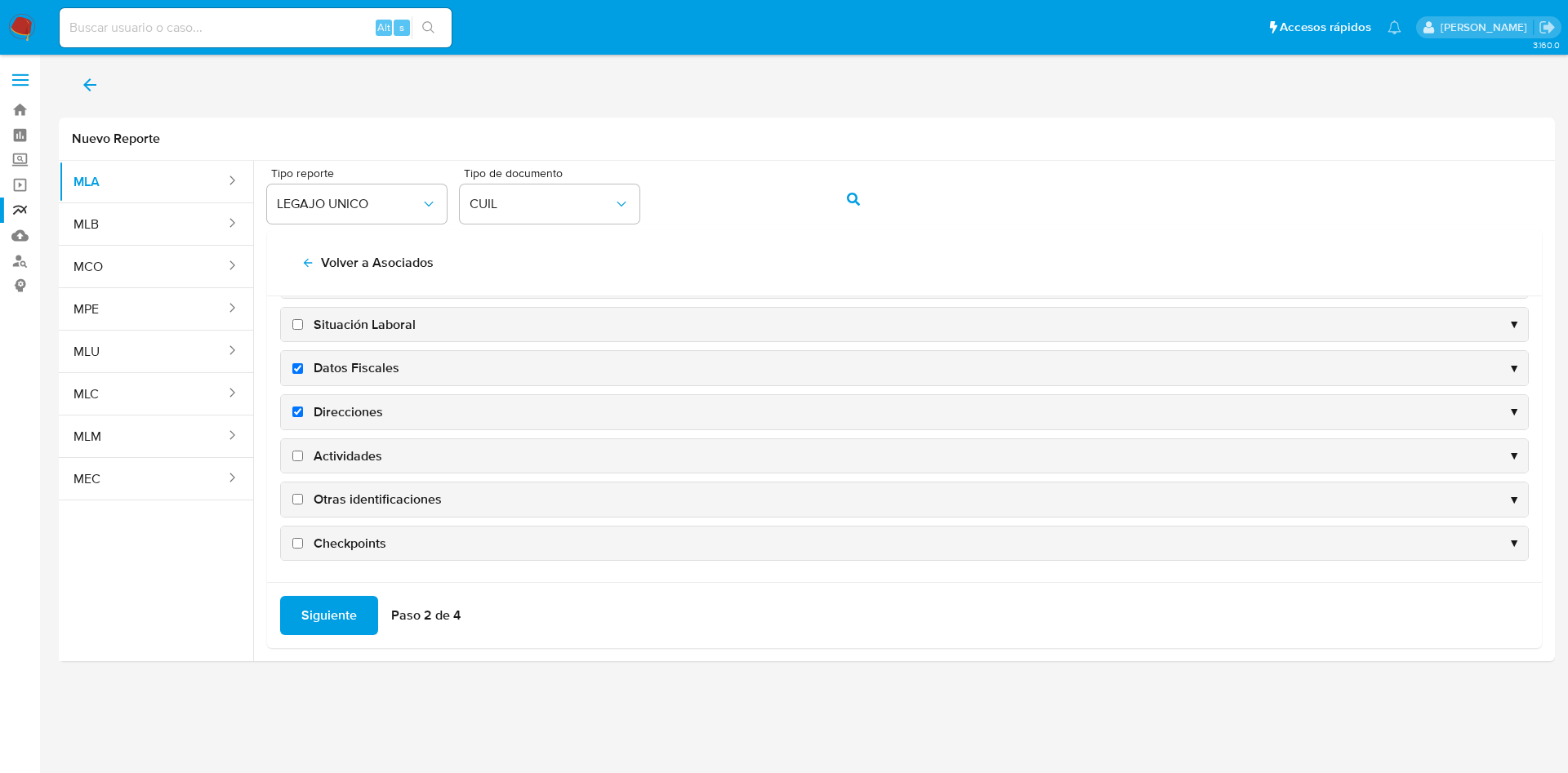
checkbox input "true"
click at [335, 450] on span "Actividades" at bounding box center [347, 456] width 69 height 18
click at [303, 451] on input "Actividades" at bounding box center [297, 456] width 10 height 10
checkbox input "true"
click at [344, 492] on span "Otras identificaciones" at bounding box center [377, 500] width 129 height 18
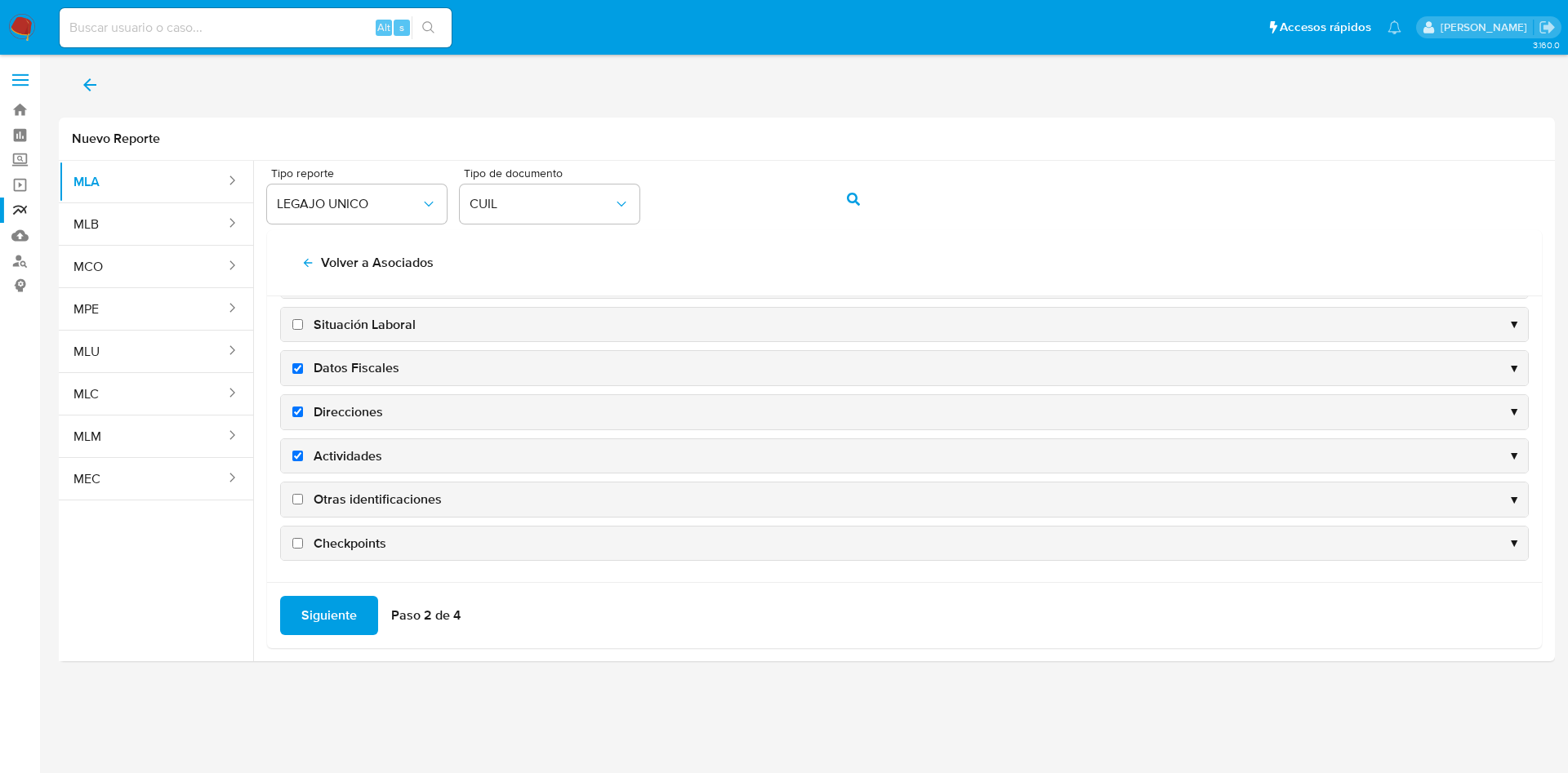
click at [303, 494] on input "Otras identificaciones" at bounding box center [297, 499] width 10 height 10
checkbox input "true"
click at [334, 593] on div "Siguiente Paso 2 de 4" at bounding box center [904, 615] width 1275 height 66
click at [328, 629] on span "Siguiente" at bounding box center [329, 616] width 55 height 36
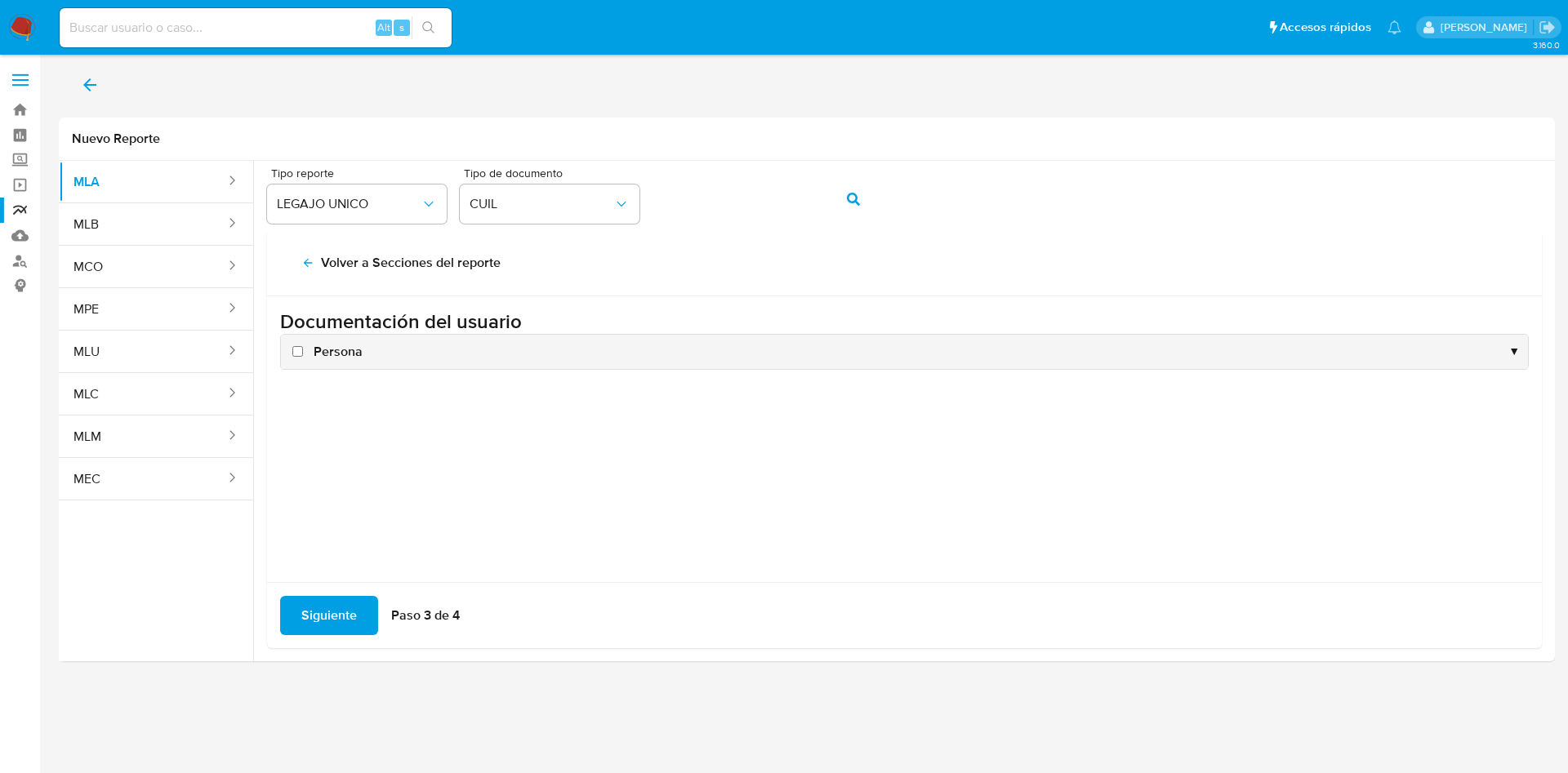
scroll to position [0, 0]
click at [337, 347] on span "Persona" at bounding box center [337, 351] width 49 height 18
click at [303, 347] on input "Persona" at bounding box center [297, 351] width 10 height 10
checkbox input "true"
click at [317, 621] on span "Siguiente" at bounding box center [329, 616] width 55 height 36
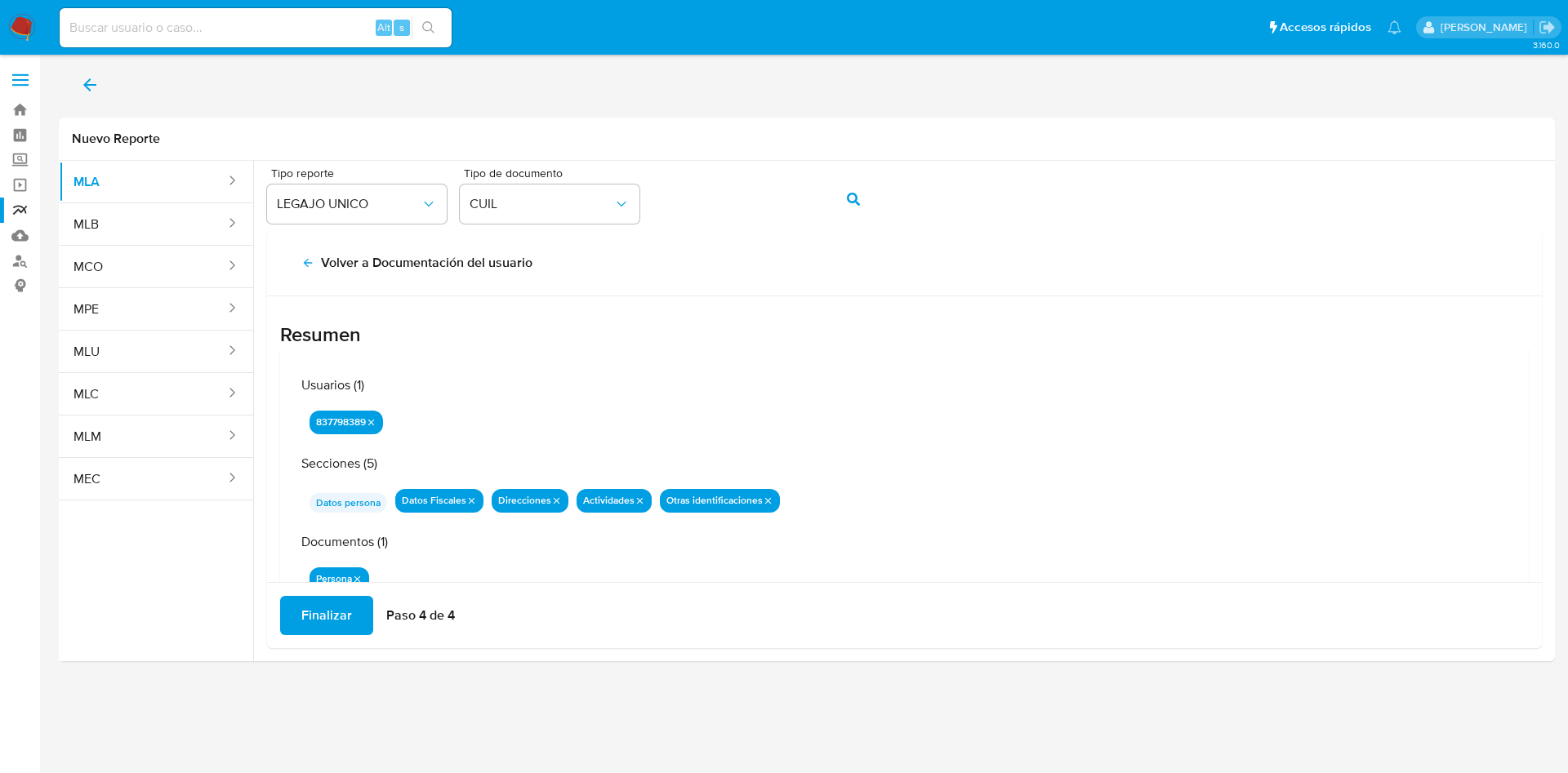
click at [319, 618] on span "Finalizar" at bounding box center [327, 616] width 50 height 36
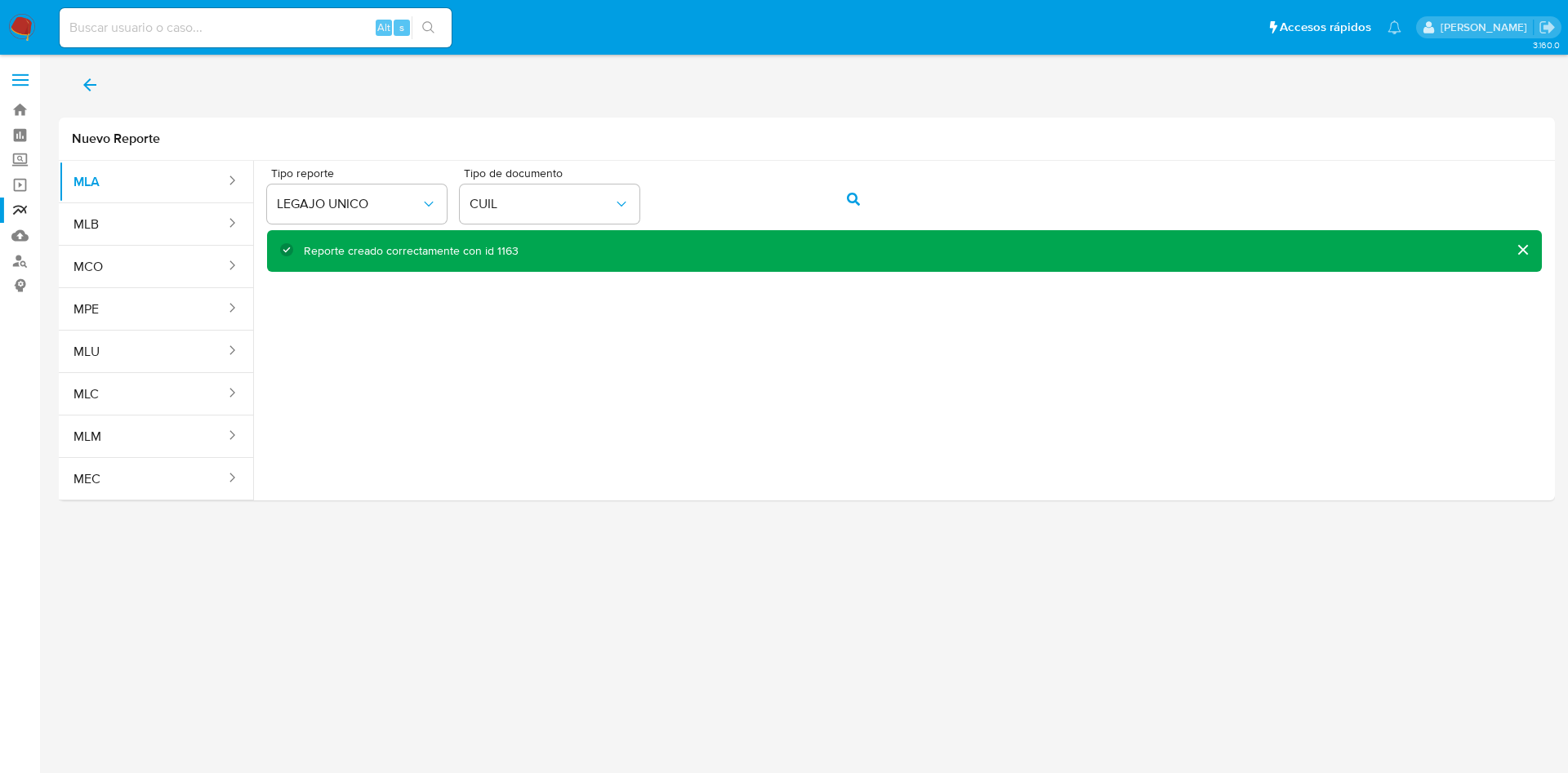
click at [78, 89] on button "back" at bounding box center [89, 85] width 62 height 39
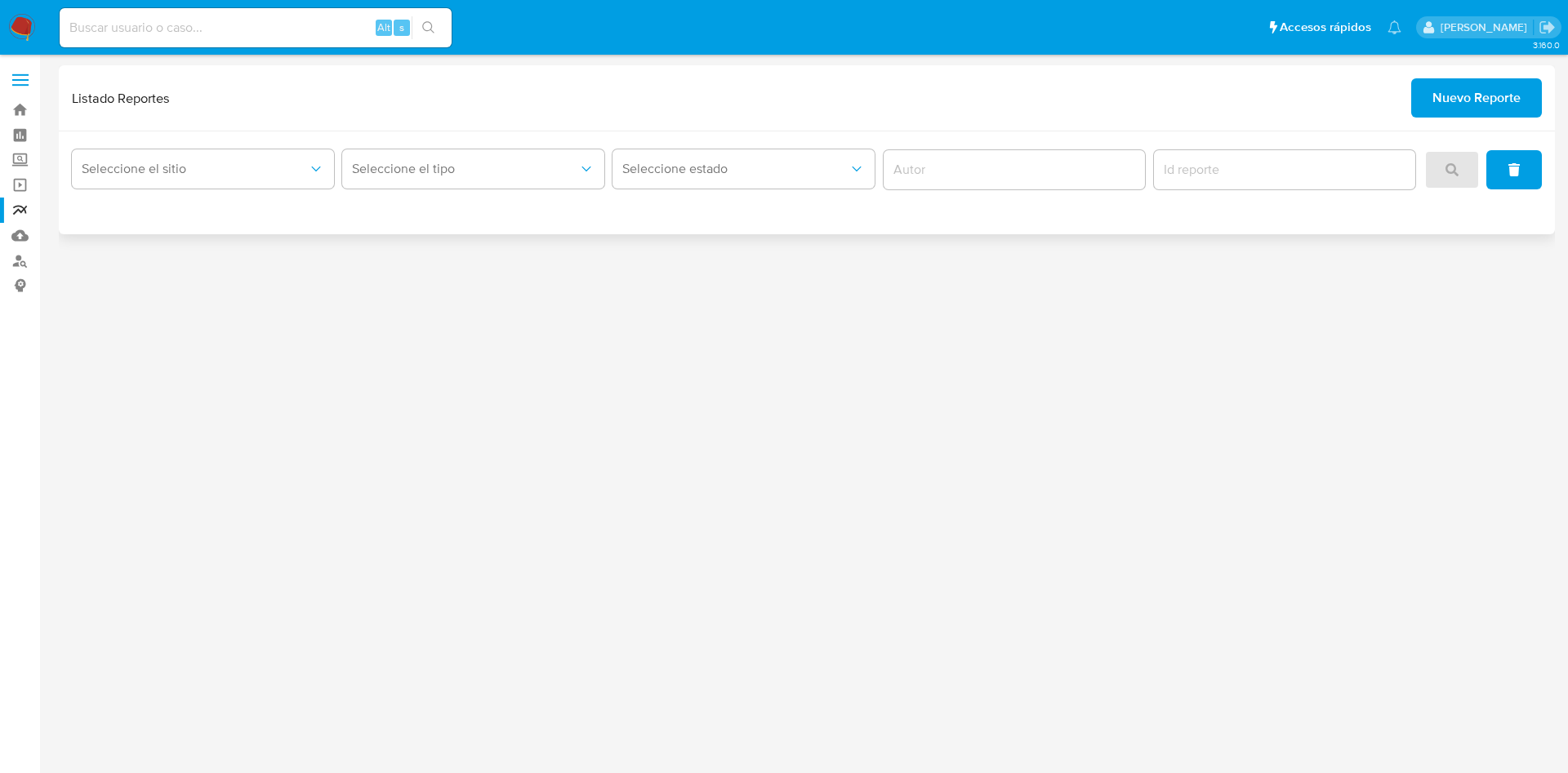
click at [1456, 93] on span "Nuevo Reporte" at bounding box center [1477, 98] width 89 height 36
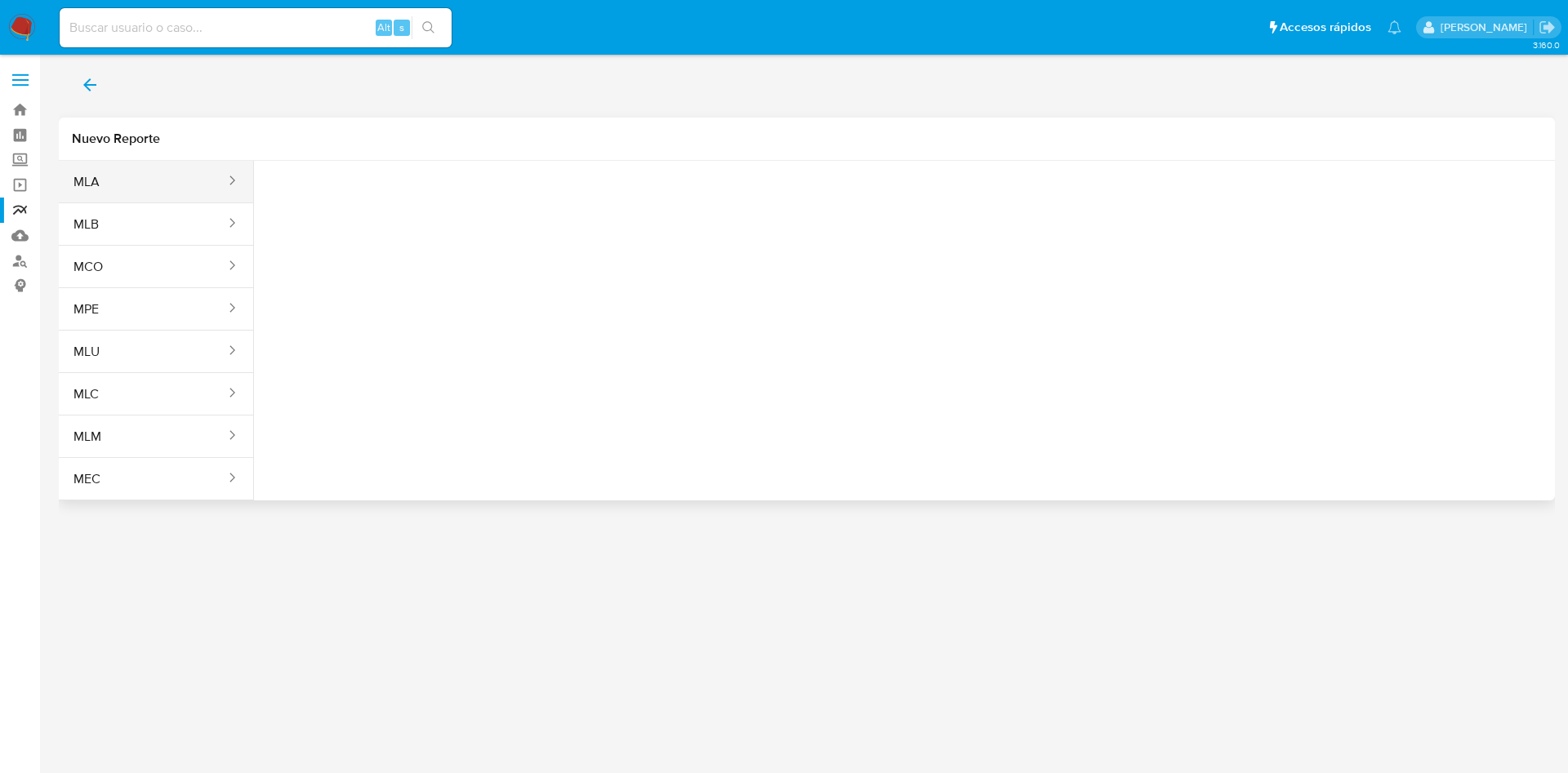
drag, startPoint x: 187, startPoint y: 186, endPoint x: 250, endPoint y: 184, distance: 63.0
click at [187, 186] on button "MLA" at bounding box center [143, 182] width 169 height 39
click at [407, 183] on div "Tipo reporte Seleccione una opcion" at bounding box center [357, 199] width 180 height 63
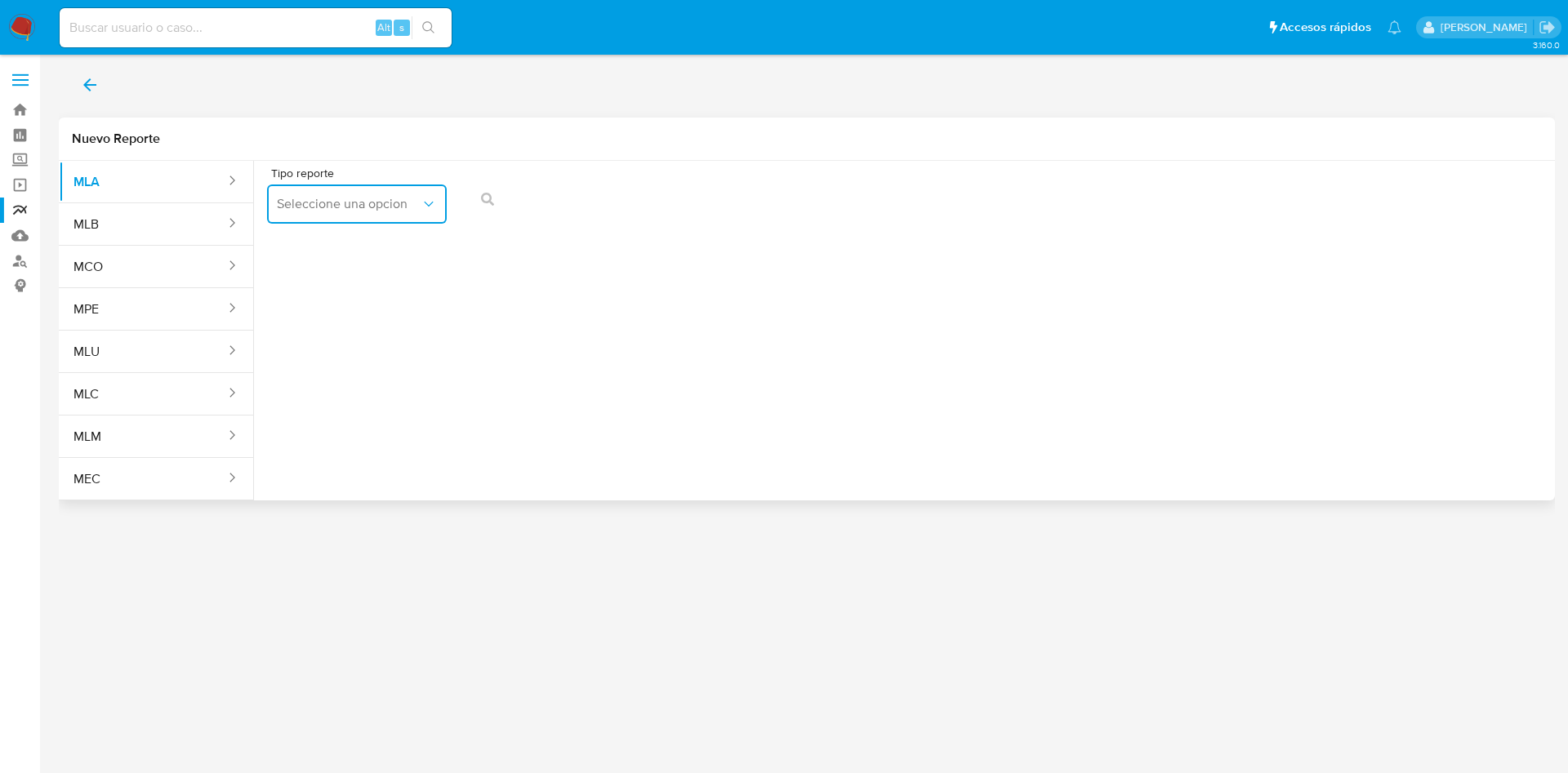
click at [407, 192] on button "Seleccione una opcion" at bounding box center [357, 204] width 180 height 39
click at [369, 268] on div "LEGAJO UNICO" at bounding box center [352, 287] width 150 height 39
click at [541, 217] on button "CDI" at bounding box center [549, 204] width 180 height 39
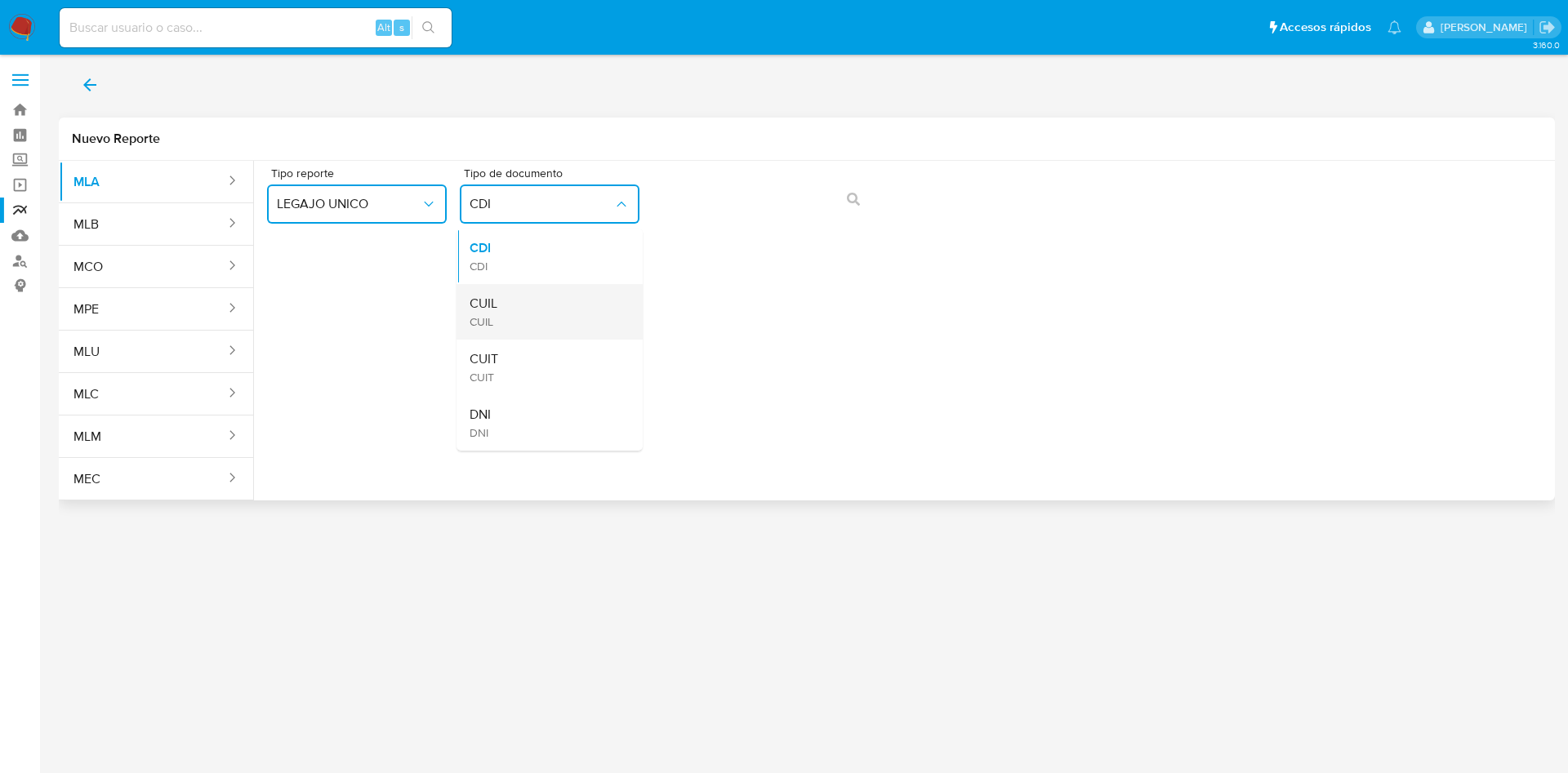
click at [522, 313] on div "CUIL CUIL" at bounding box center [545, 312] width 150 height 55
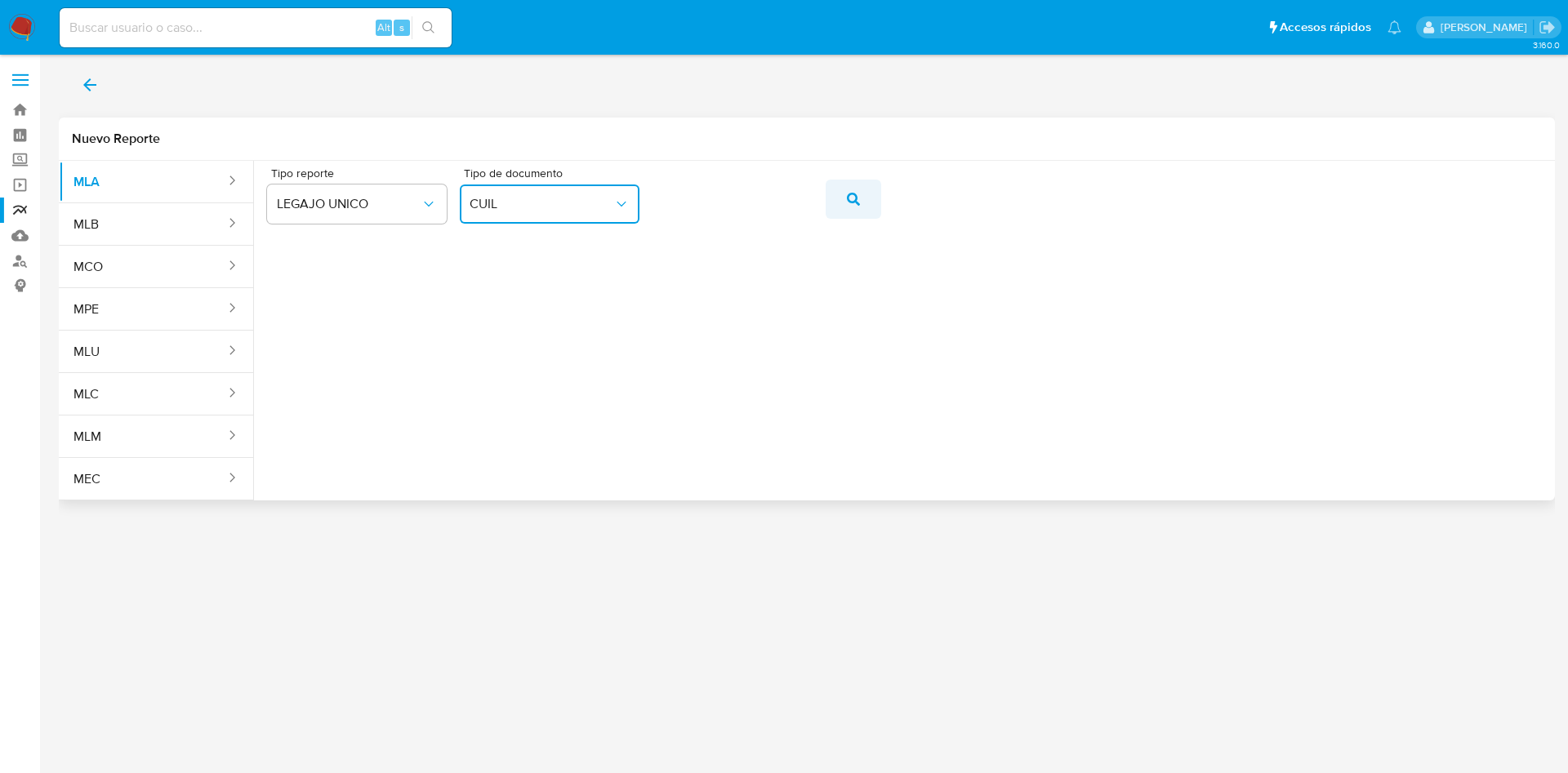
click at [845, 210] on button "action-search" at bounding box center [853, 199] width 55 height 39
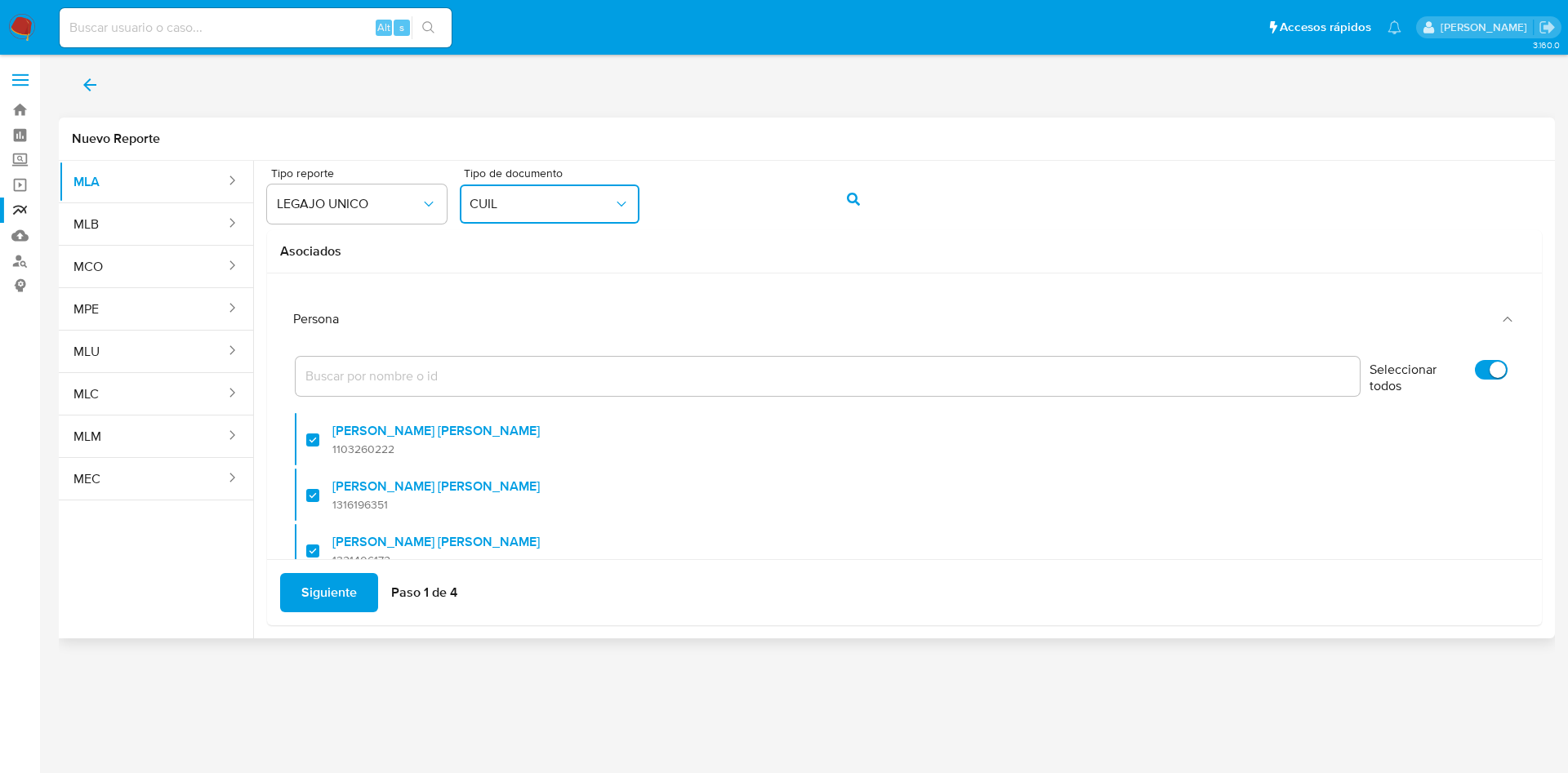
click at [1475, 369] on input "Seleccionar todos" at bounding box center [1491, 369] width 32 height 20
checkbox input "false"
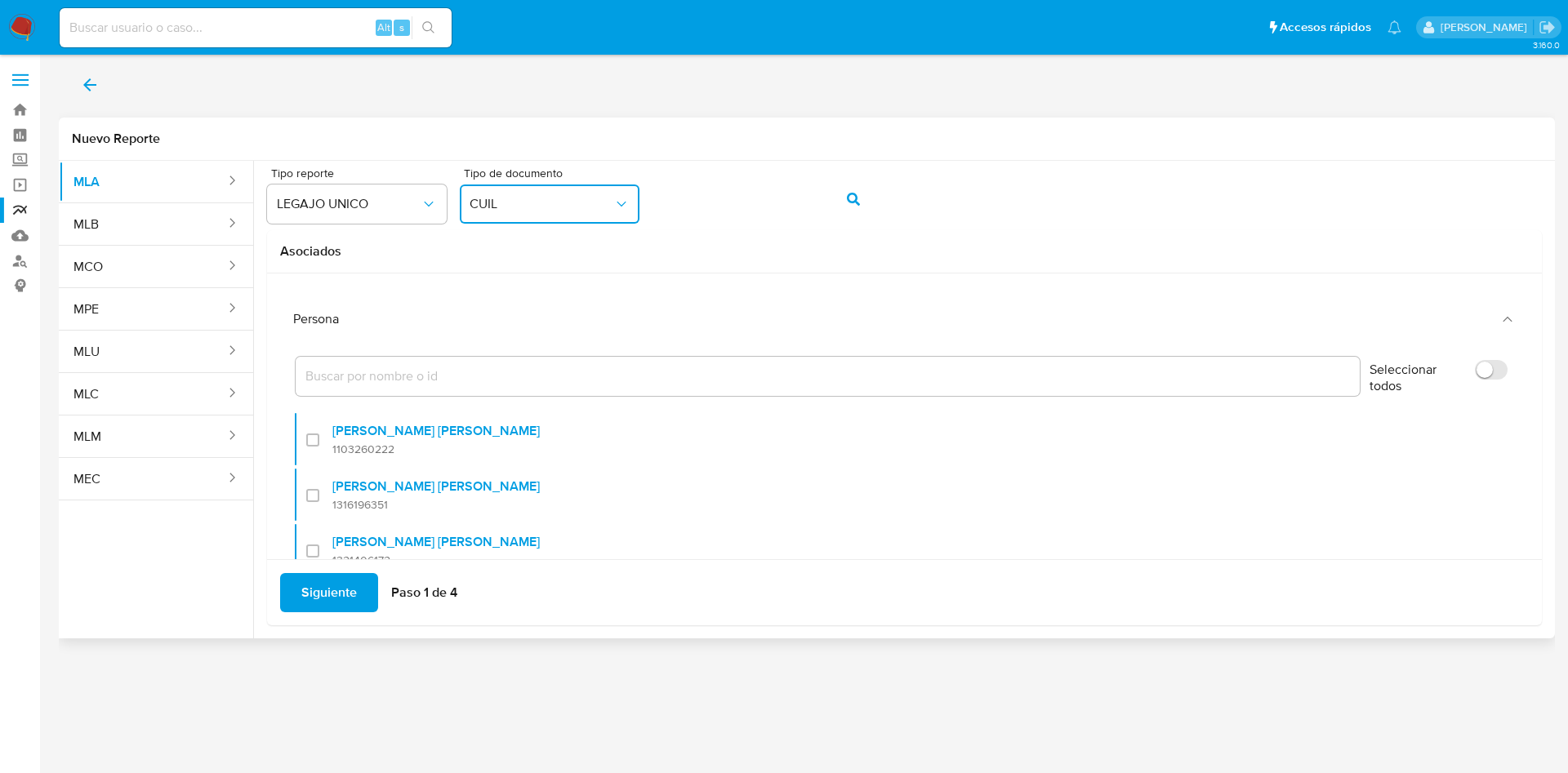
checkbox input "false"
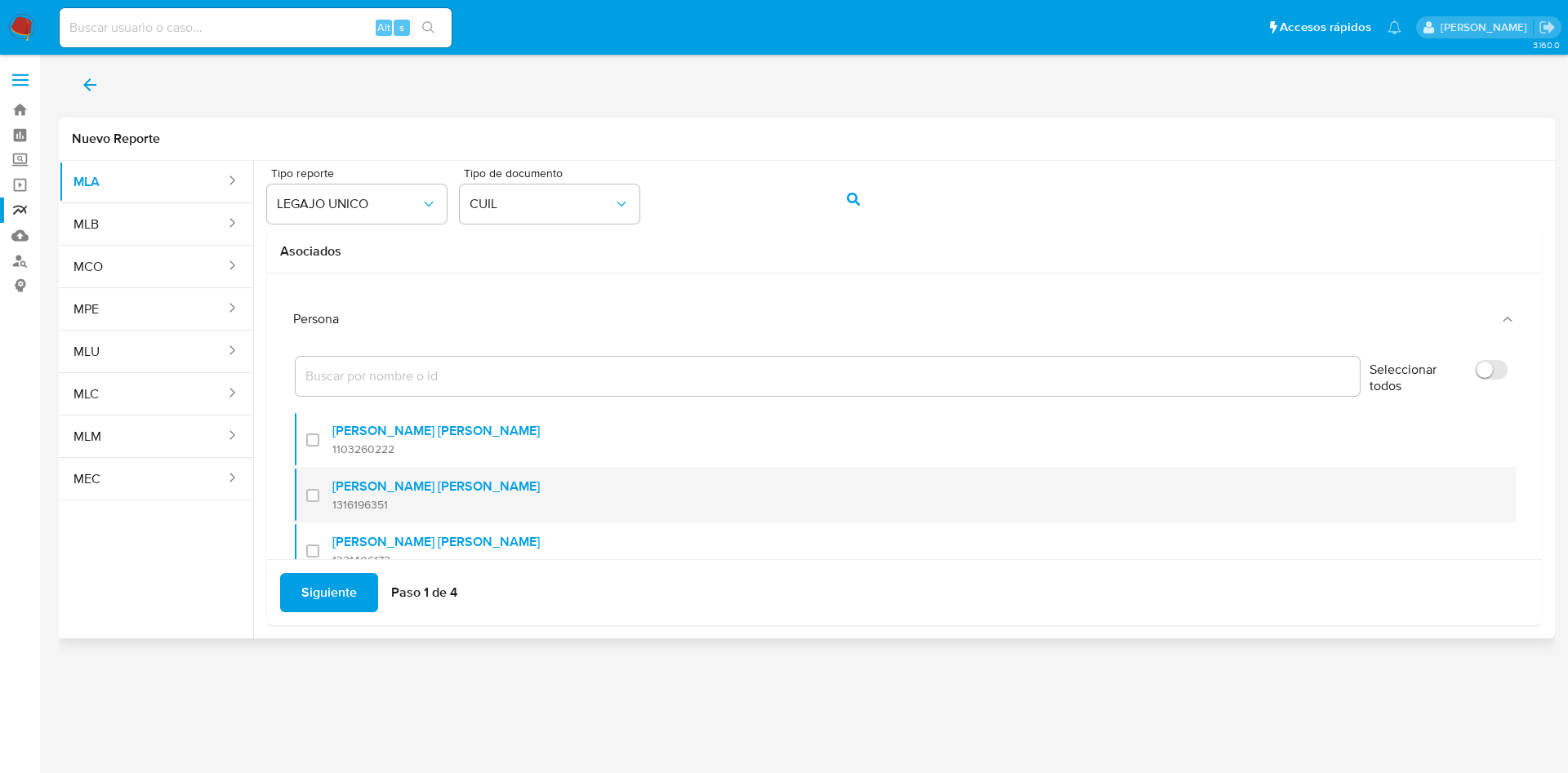
scroll to position [123, 0]
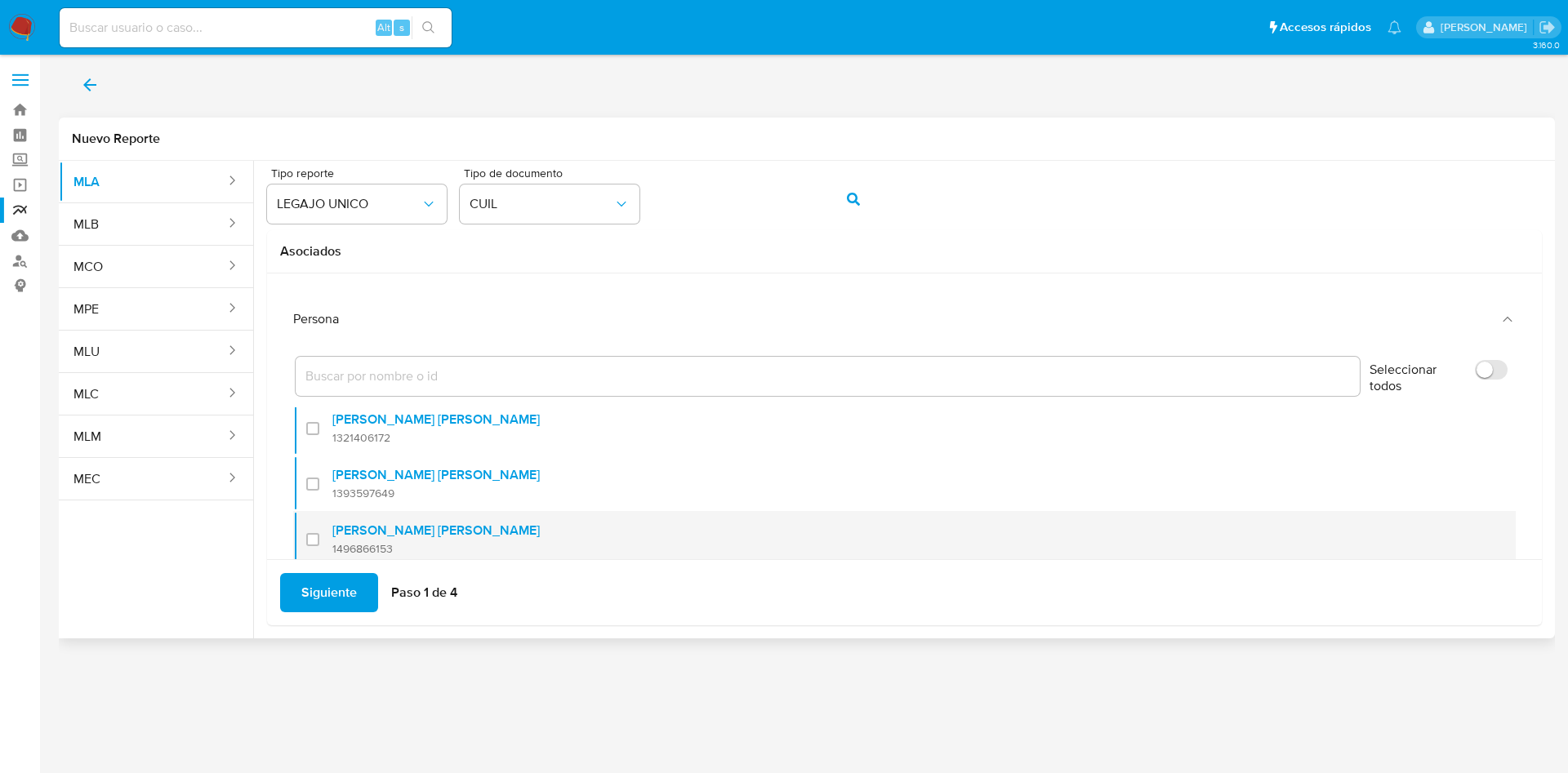
drag, startPoint x: 312, startPoint y: 541, endPoint x: 318, endPoint y: 558, distance: 18.0
click at [312, 541] on div at bounding box center [319, 539] width 26 height 38
checkbox input "true"
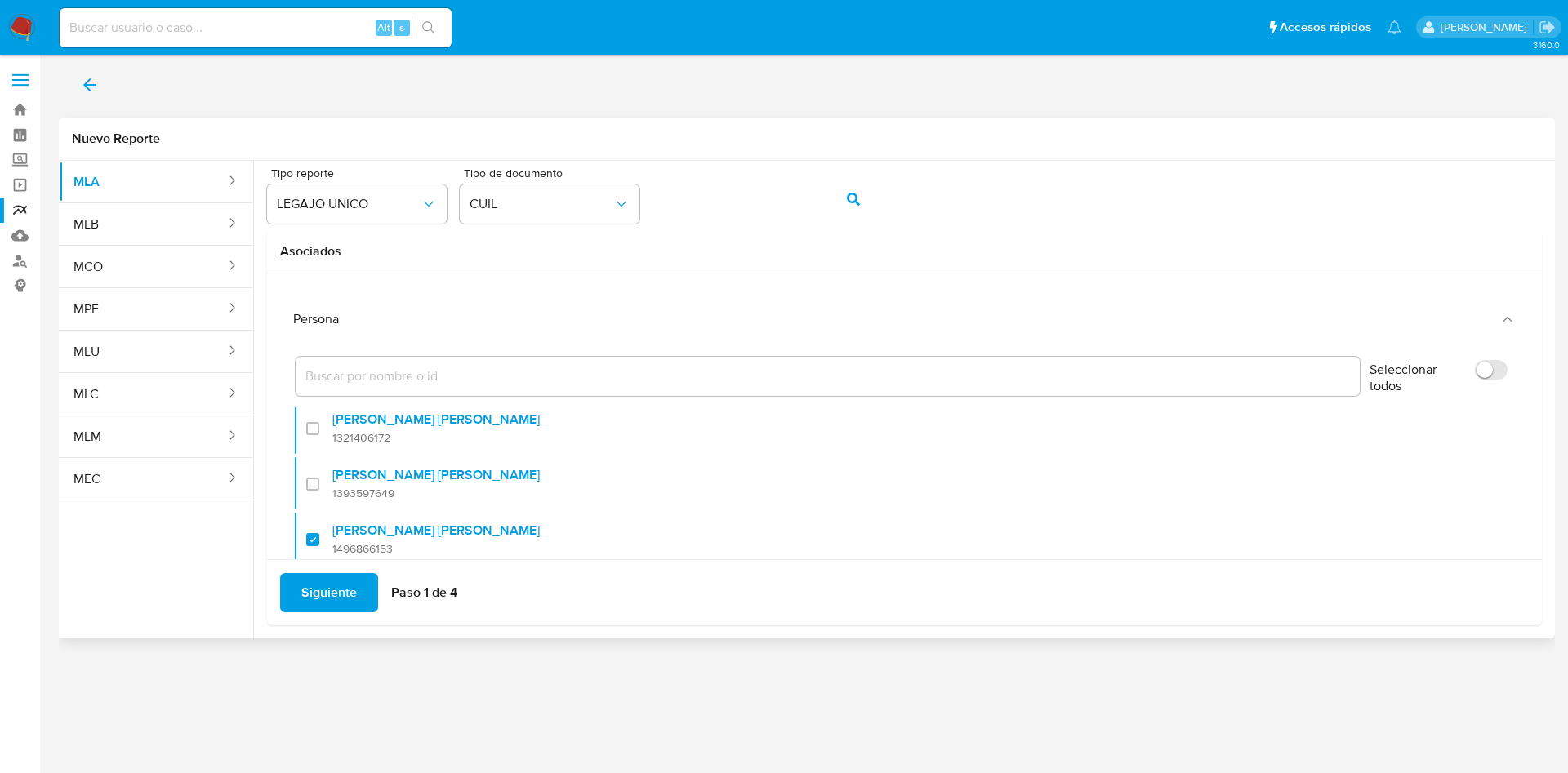
click at [316, 595] on span "Siguiente" at bounding box center [329, 593] width 55 height 36
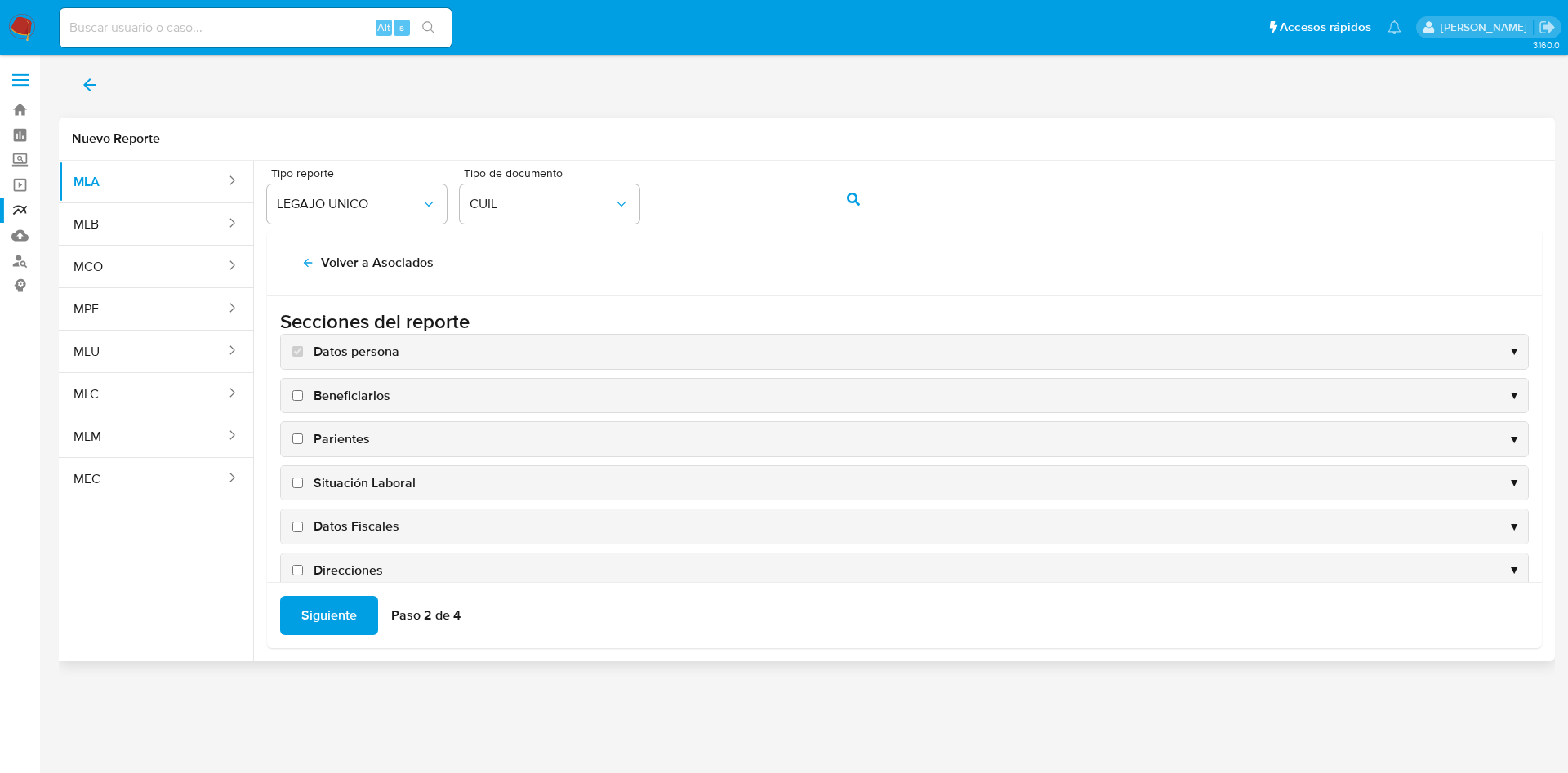
click at [365, 486] on span "Situación Laboral" at bounding box center [364, 483] width 102 height 18
click at [303, 486] on input "Situación Laboral" at bounding box center [297, 483] width 10 height 10
checkbox input "true"
click at [365, 525] on span "Datos Fiscales" at bounding box center [356, 526] width 86 height 18
click at [303, 525] on input "Datos Fiscales" at bounding box center [297, 526] width 10 height 10
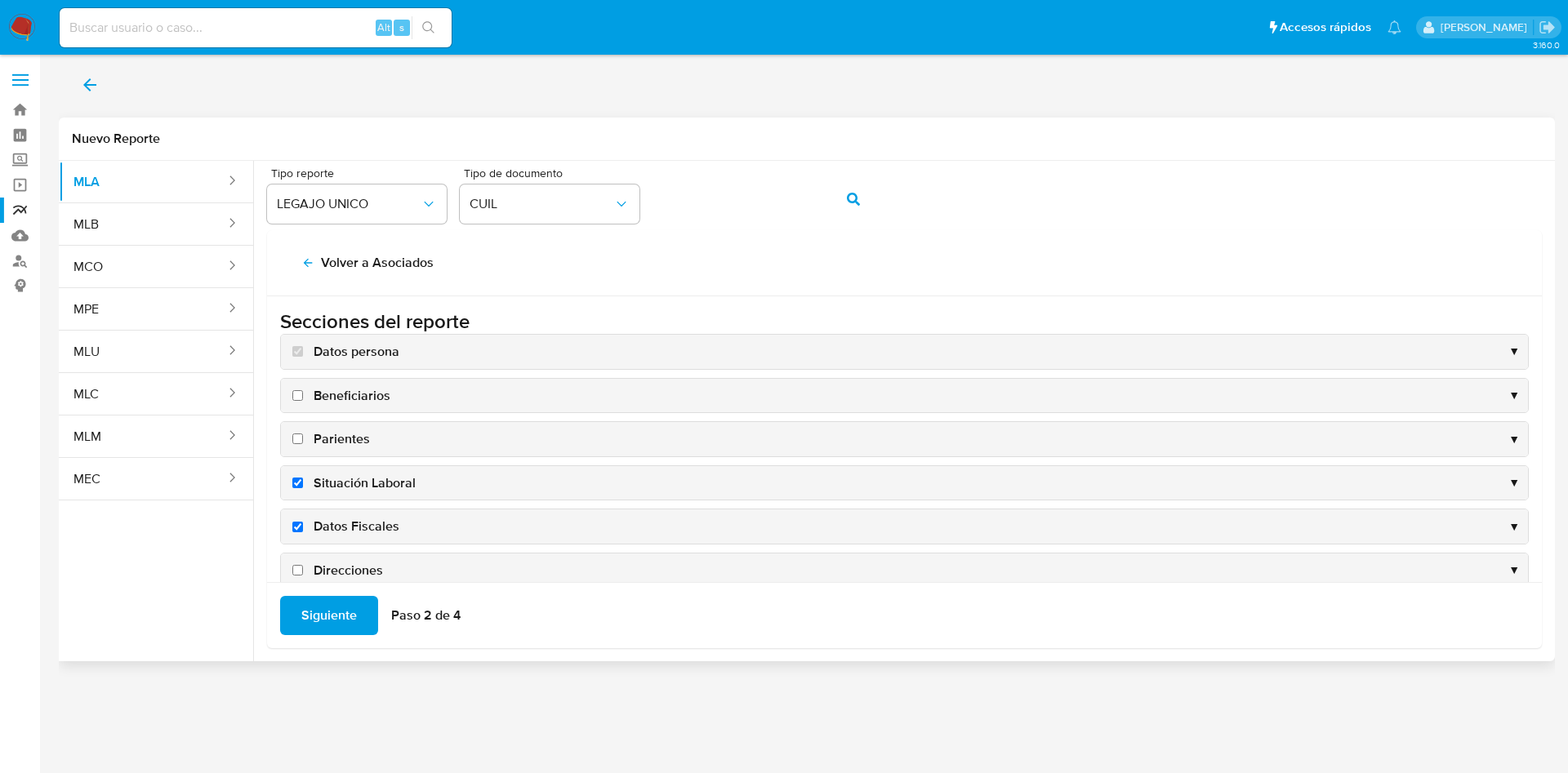
checkbox input "true"
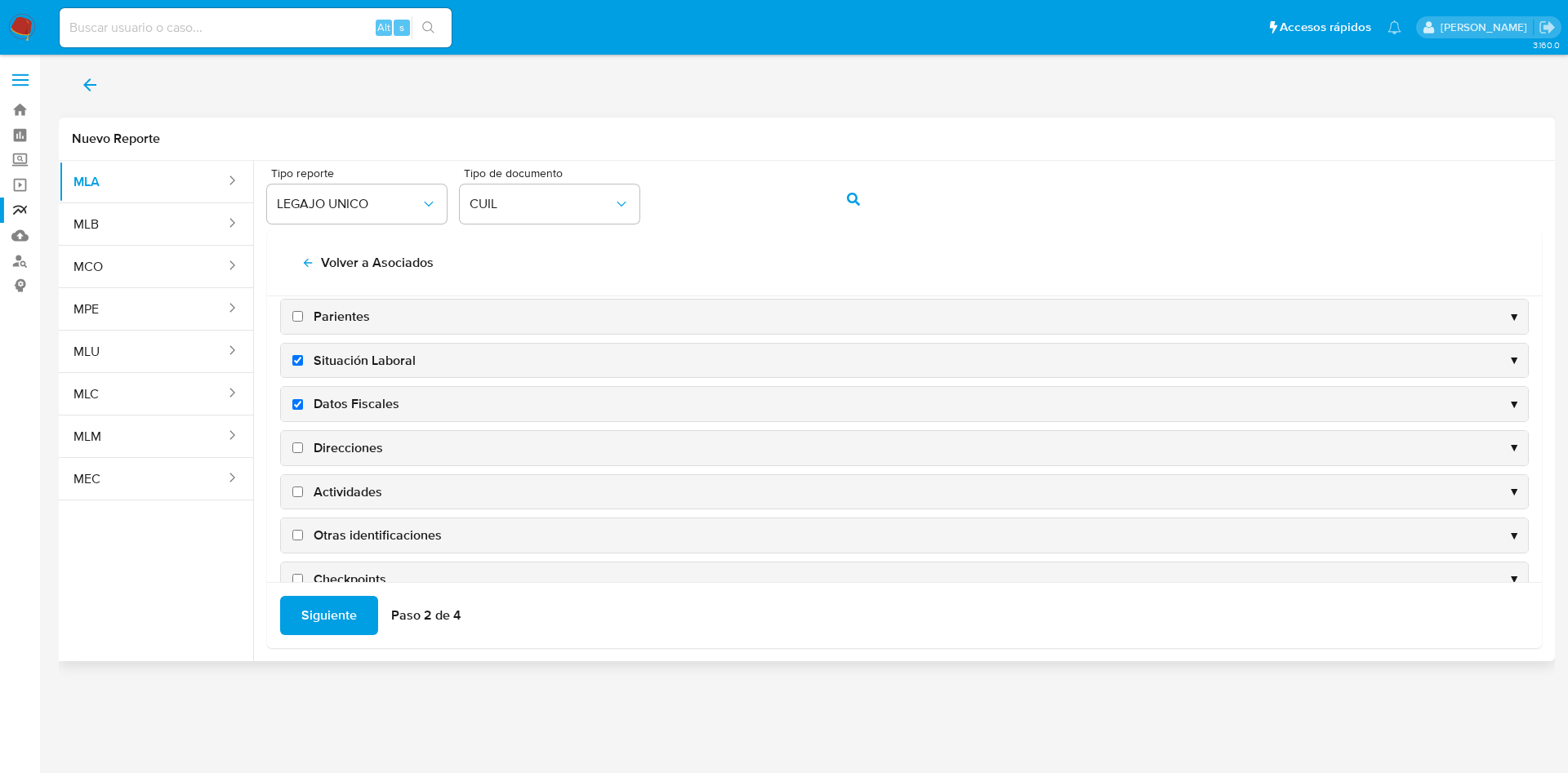
click at [356, 360] on span "Situación Laboral" at bounding box center [364, 361] width 102 height 18
click at [303, 360] on input "Situación Laboral" at bounding box center [297, 360] width 10 height 10
checkbox input "false"
click at [347, 450] on span "Direcciones" at bounding box center [347, 448] width 69 height 18
click at [303, 450] on input "Direcciones" at bounding box center [297, 447] width 10 height 10
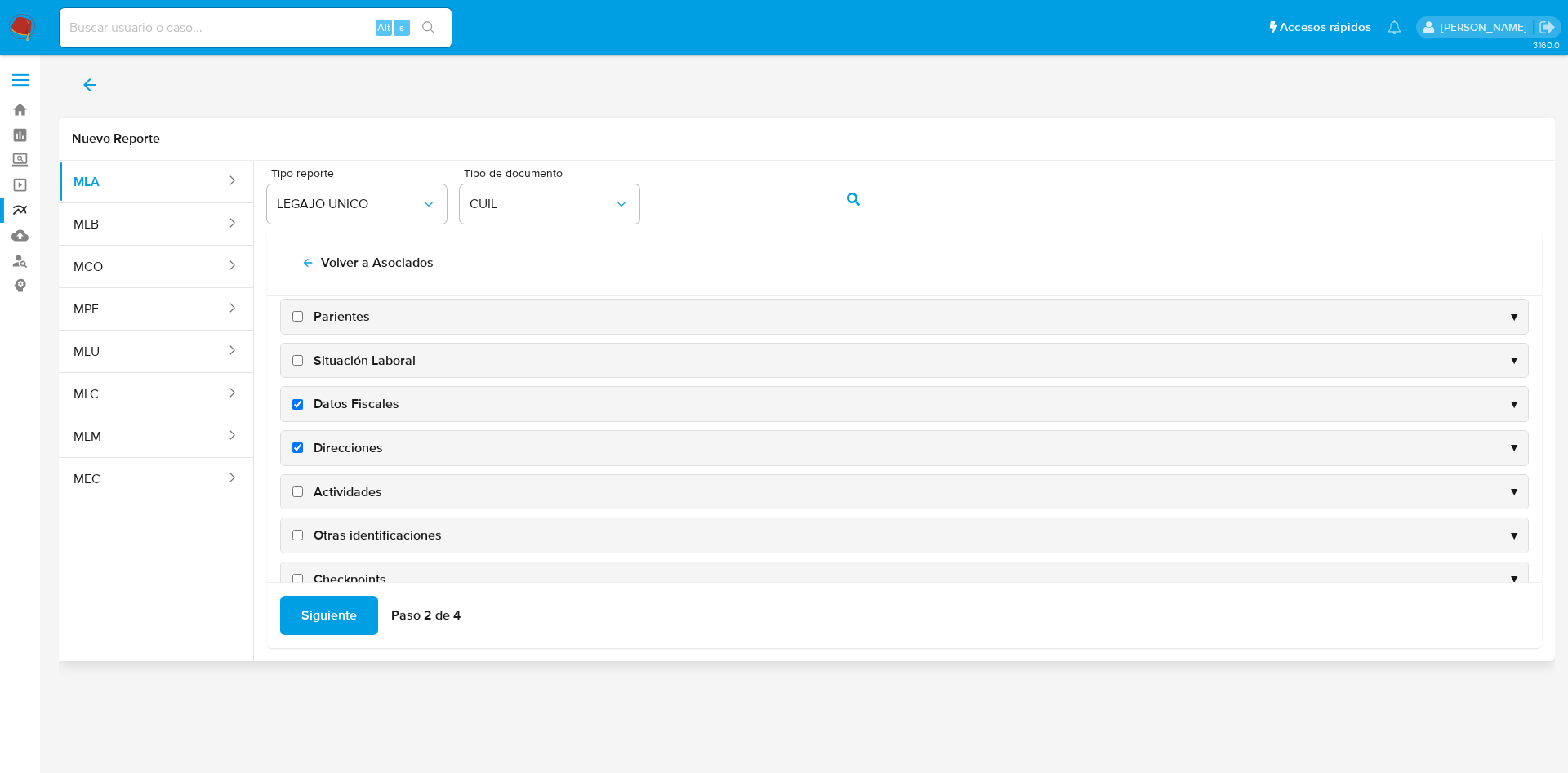
checkbox input "true"
click at [346, 487] on span "Actividades" at bounding box center [347, 492] width 69 height 18
click at [303, 487] on input "Actividades" at bounding box center [297, 491] width 10 height 10
checkbox input "true"
click at [350, 538] on span "Otras identificaciones" at bounding box center [377, 535] width 129 height 18
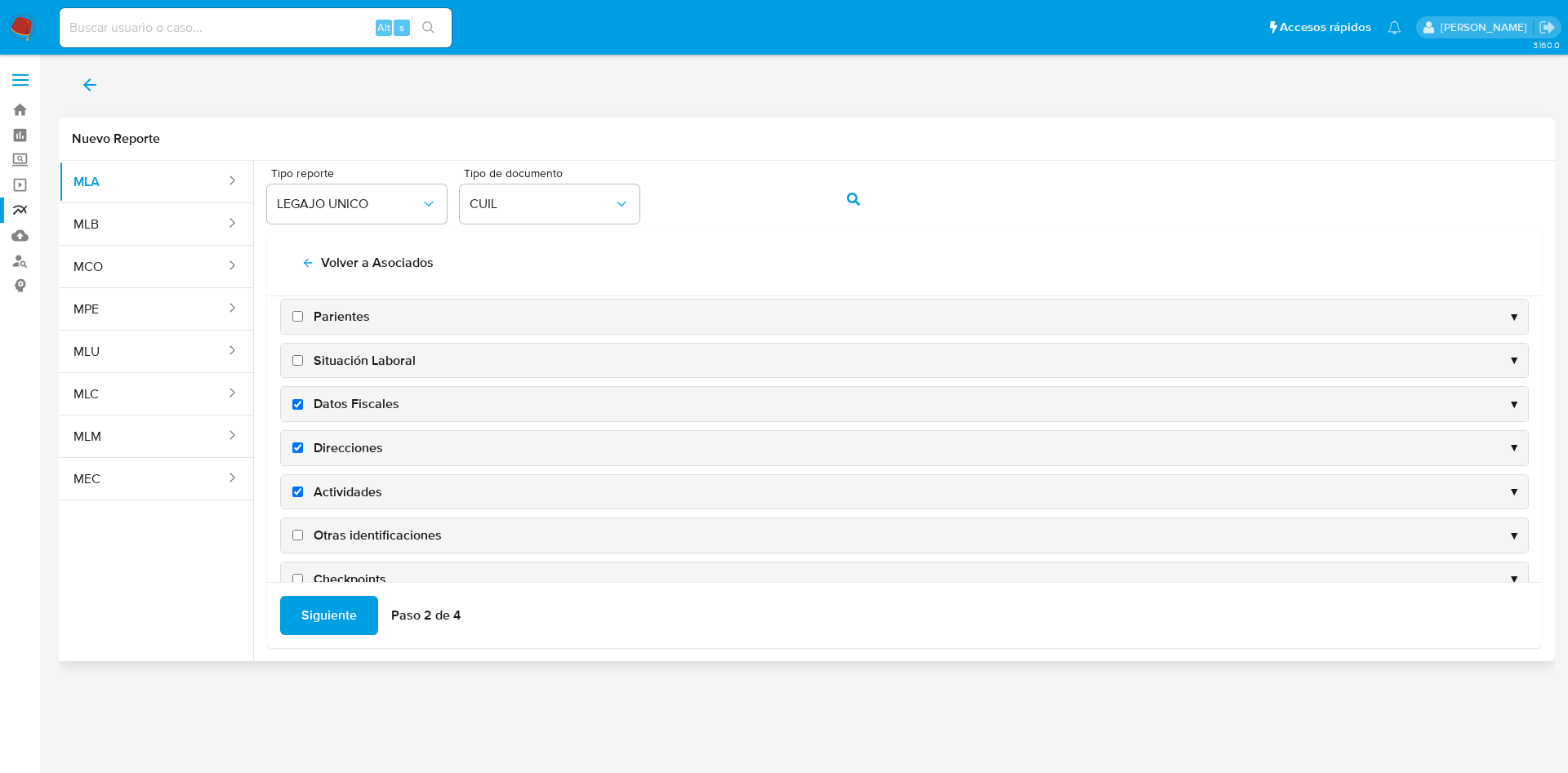
click at [303, 538] on input "Otras identificaciones" at bounding box center [297, 535] width 10 height 10
checkbox input "true"
click at [333, 612] on span "Siguiente" at bounding box center [329, 616] width 55 height 36
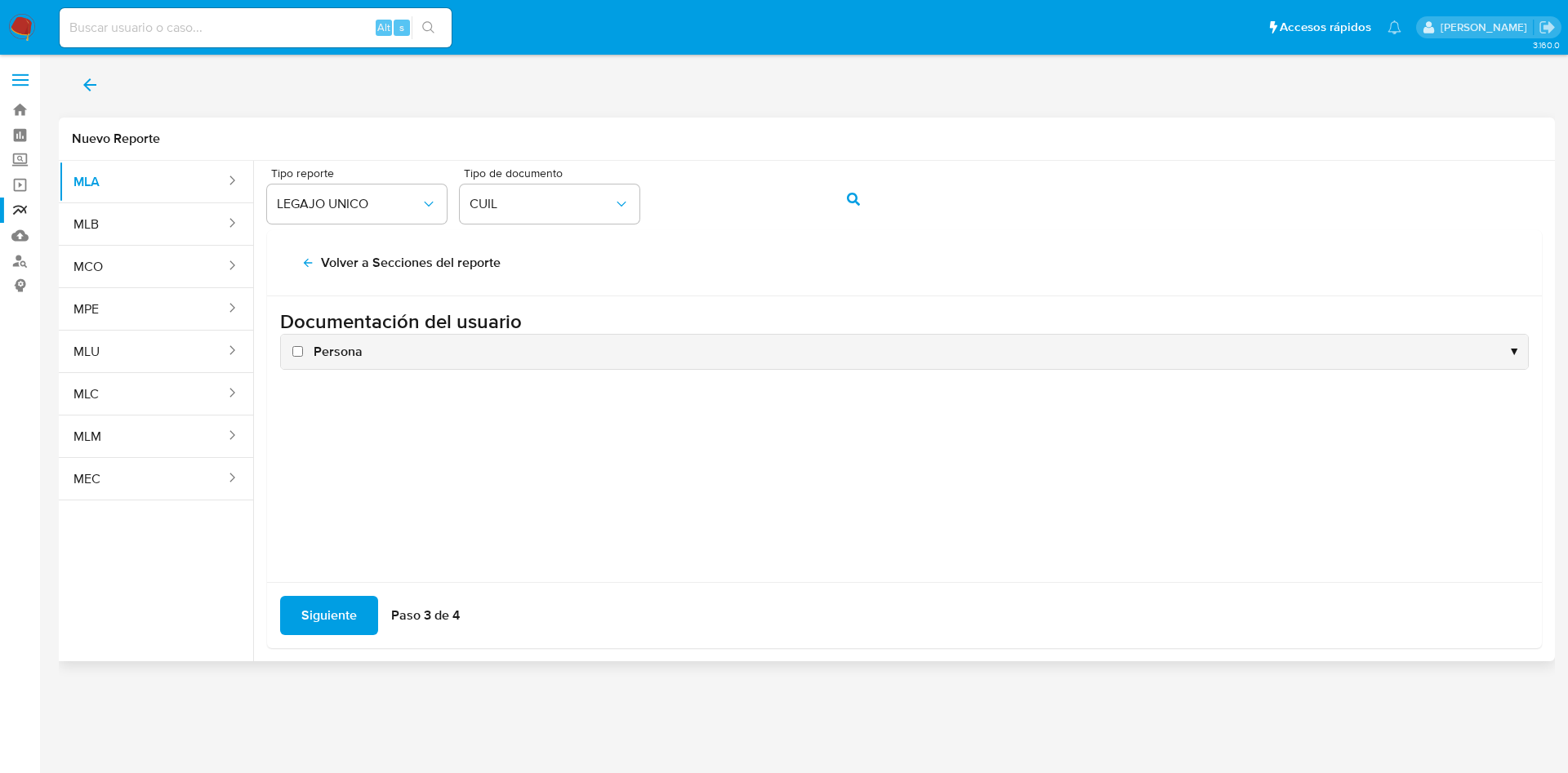
click at [309, 344] on label "Persona" at bounding box center [326, 351] width 73 height 18
click at [303, 347] on input "Persona" at bounding box center [297, 351] width 10 height 10
checkbox input "true"
click at [332, 617] on span "Siguiente" at bounding box center [329, 616] width 55 height 36
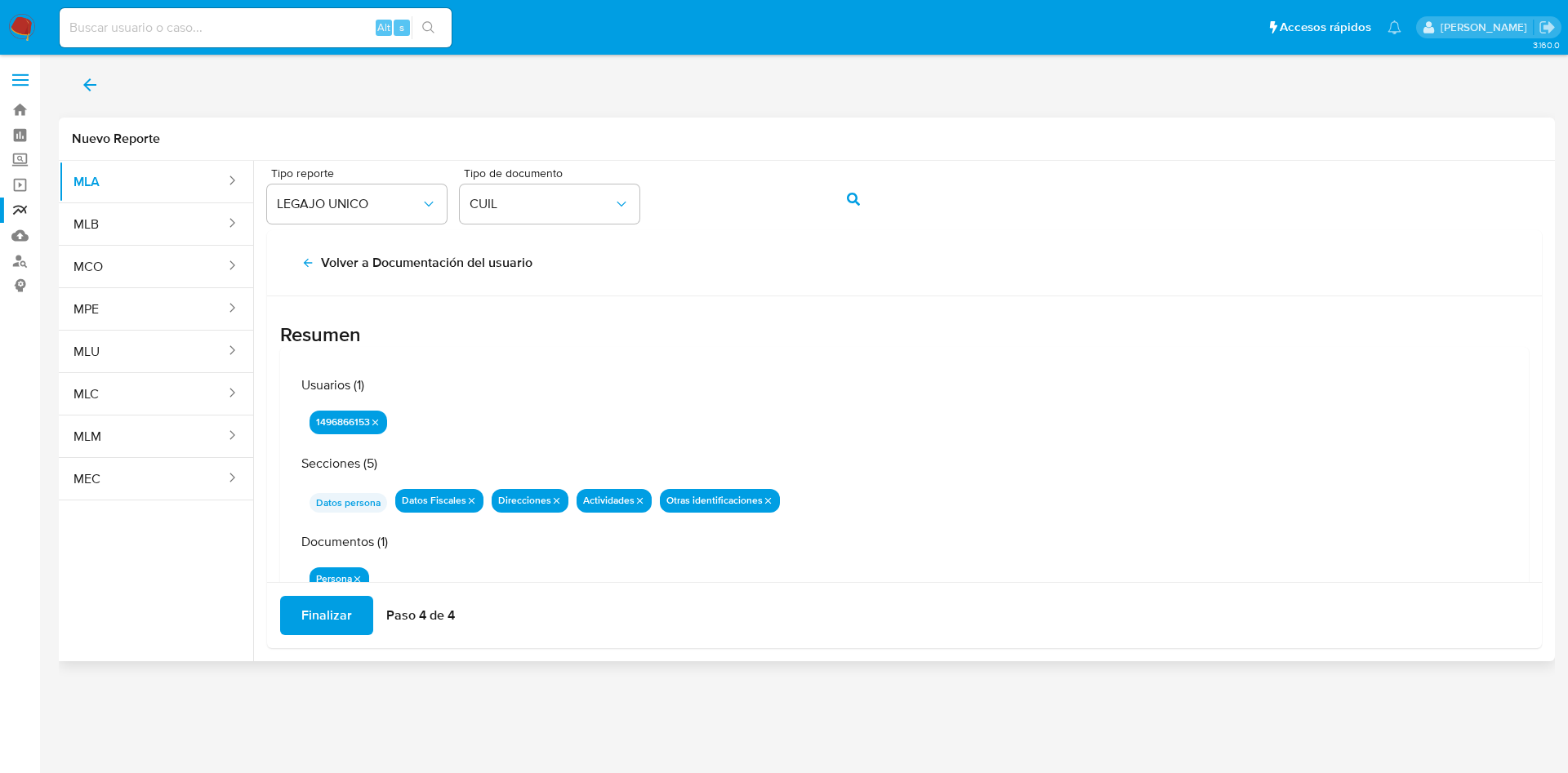
click at [355, 606] on button "Finalizar" at bounding box center [327, 615] width 93 height 39
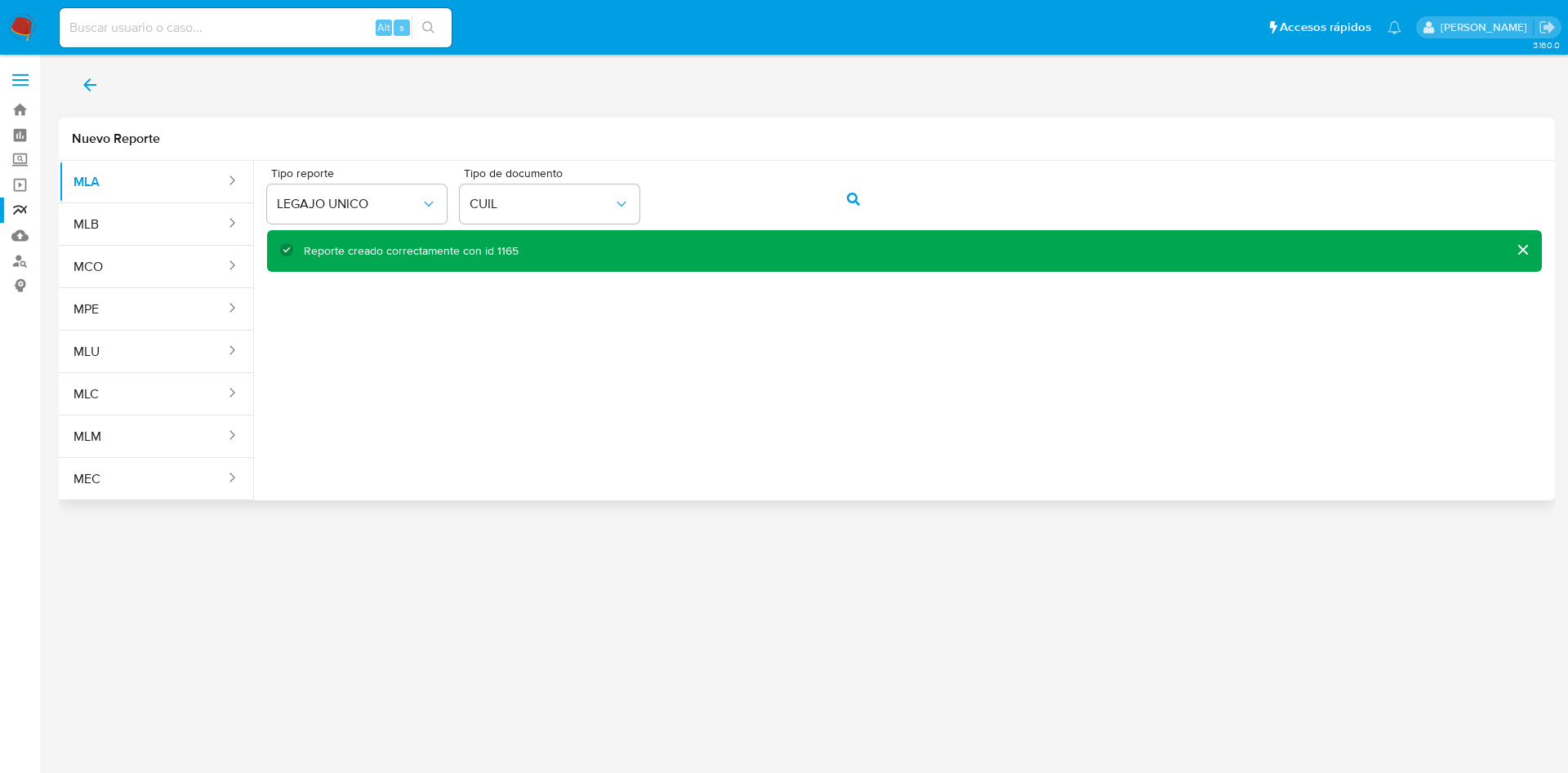
click at [86, 82] on icon "back" at bounding box center [89, 85] width 20 height 20
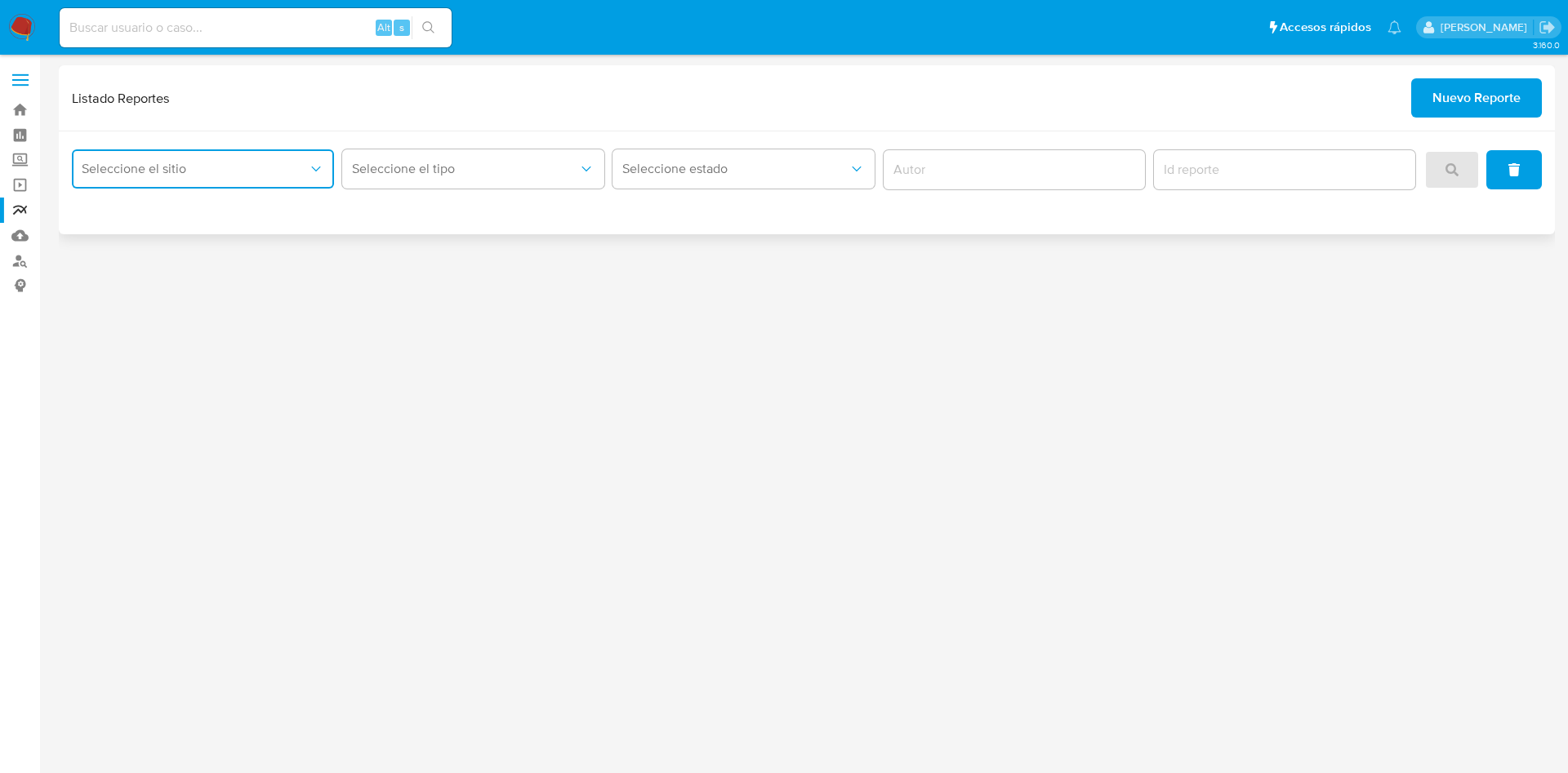
click at [246, 163] on span "Seleccione el sitio" at bounding box center [195, 168] width 227 height 16
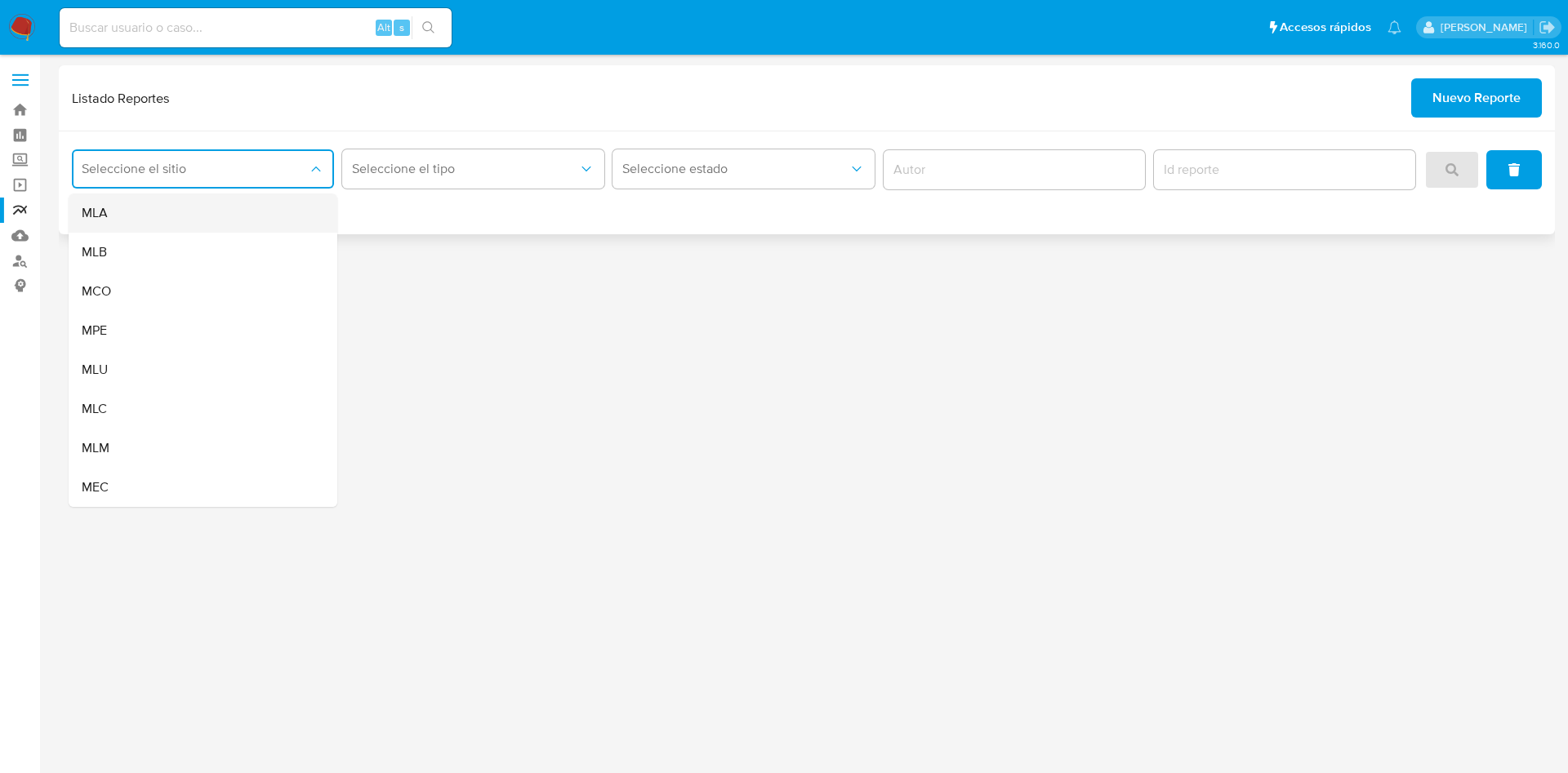
click at [245, 217] on div "MLA" at bounding box center [198, 212] width 233 height 39
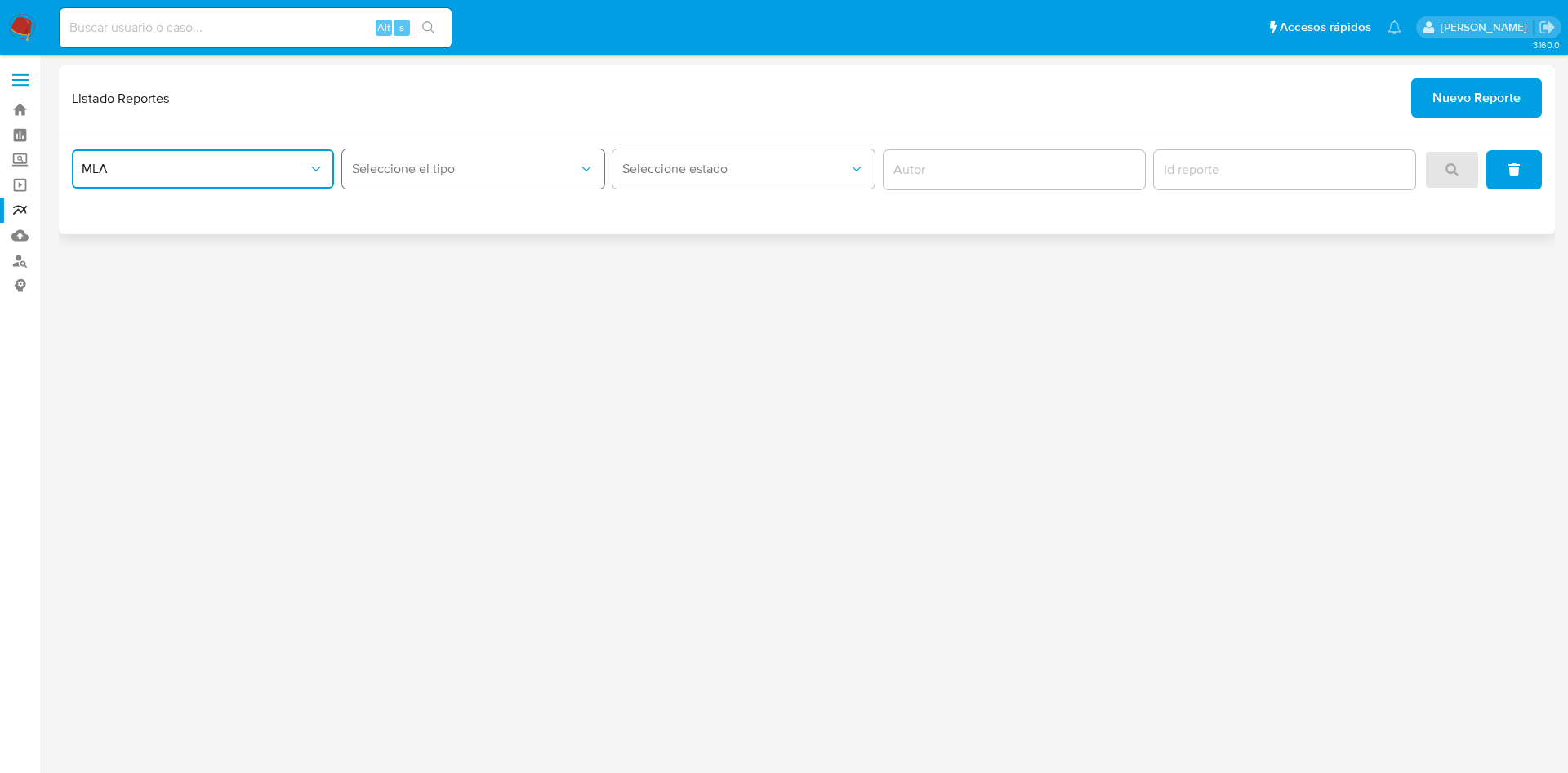
click at [436, 182] on button "Seleccione el tipo" at bounding box center [472, 168] width 262 height 39
click at [458, 252] on div "LEGAJO UNICO" at bounding box center [468, 252] width 233 height 39
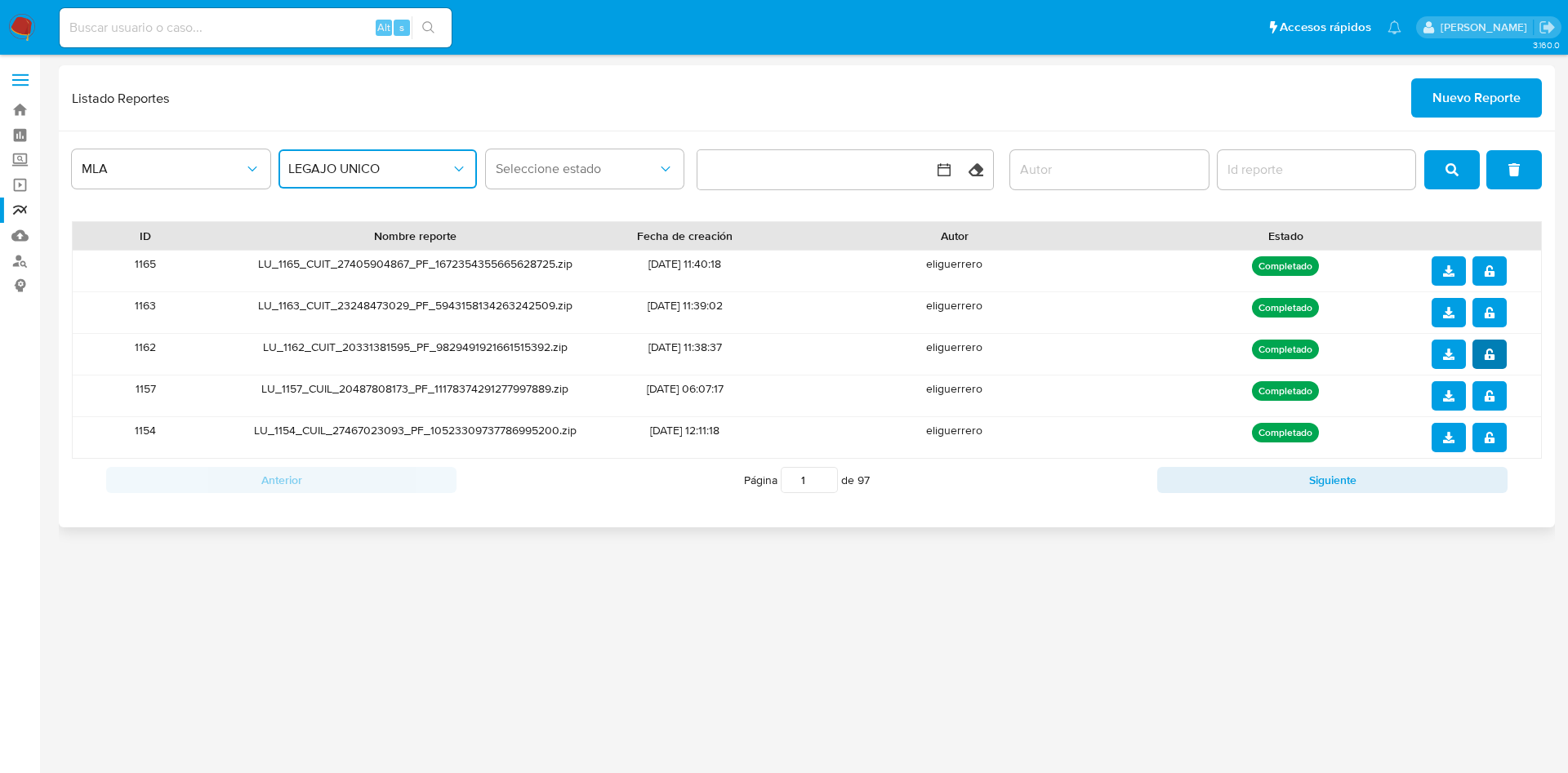
click at [1492, 353] on icon "notify_security" at bounding box center [1490, 354] width 11 height 11
click at [1443, 348] on icon "download" at bounding box center [1449, 354] width 11 height 11
drag, startPoint x: 643, startPoint y: 570, endPoint x: 702, endPoint y: 615, distance: 74.2
click at [643, 570] on div "3.160.0" at bounding box center [807, 414] width 1497 height 698
click at [1488, 323] on span "notify_security" at bounding box center [1490, 312] width 11 height 26
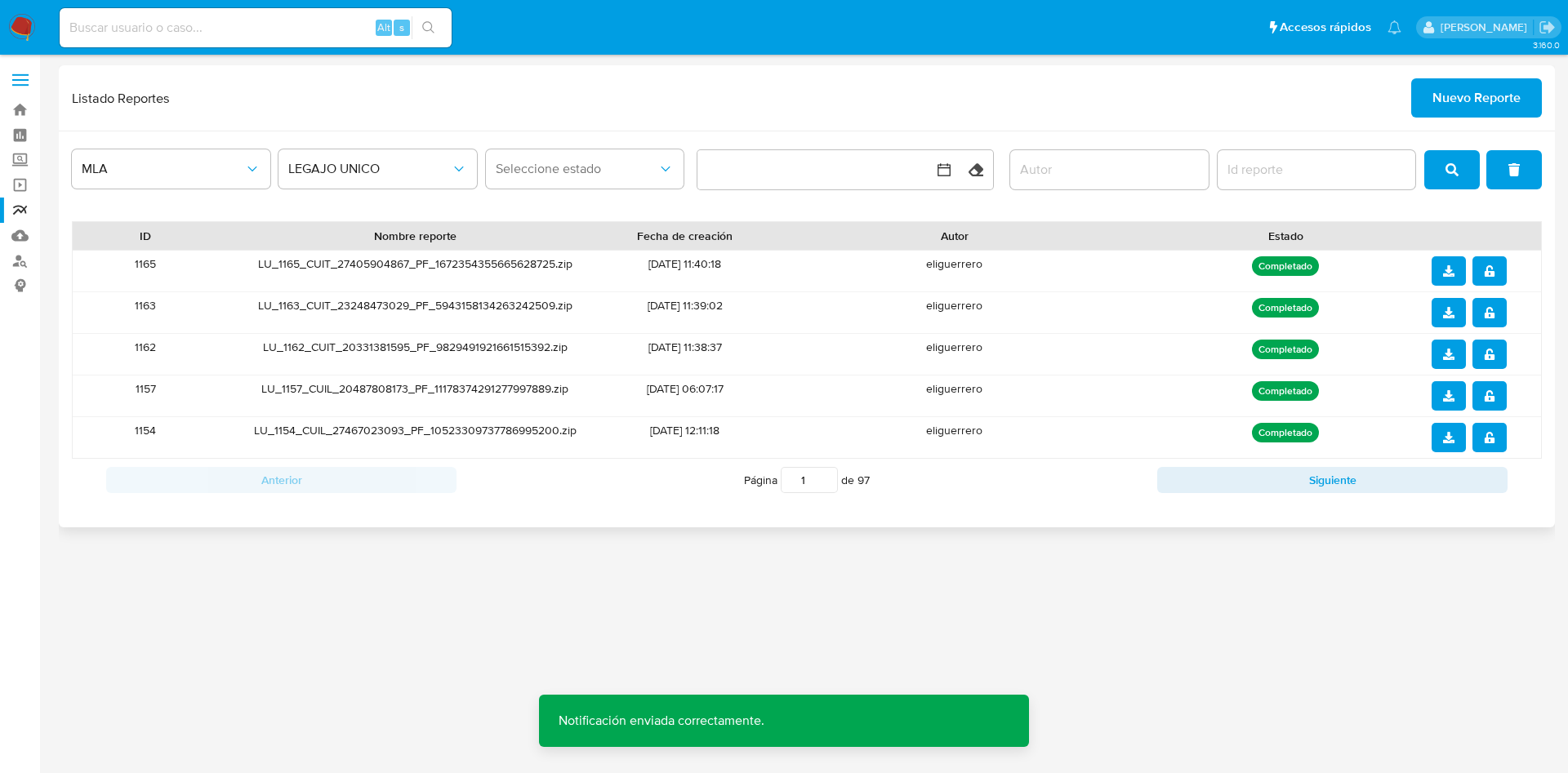
click at [1447, 309] on icon "download" at bounding box center [1449, 313] width 11 height 11
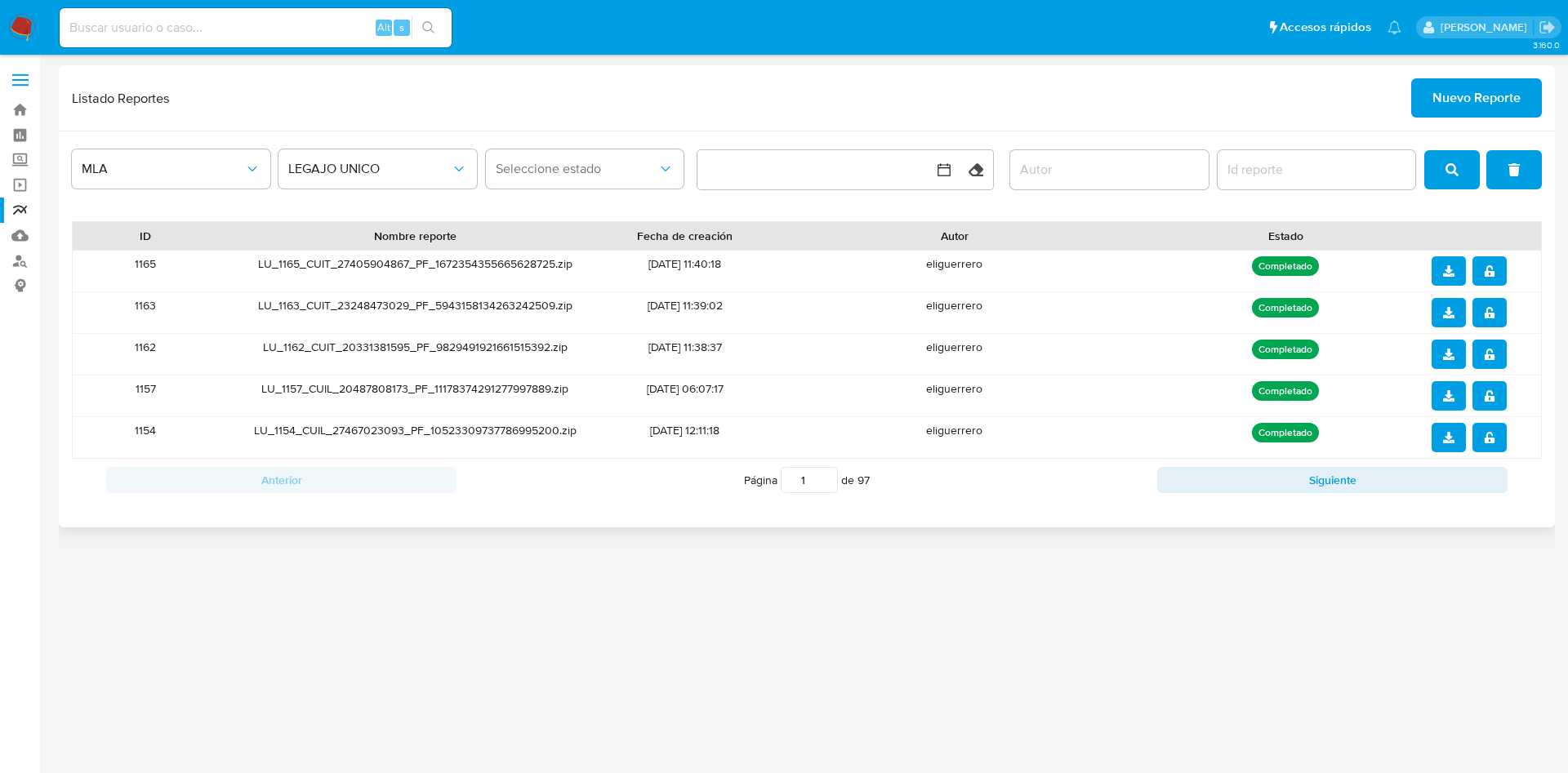
click at [1485, 268] on icon "notify_security" at bounding box center [1490, 271] width 11 height 11
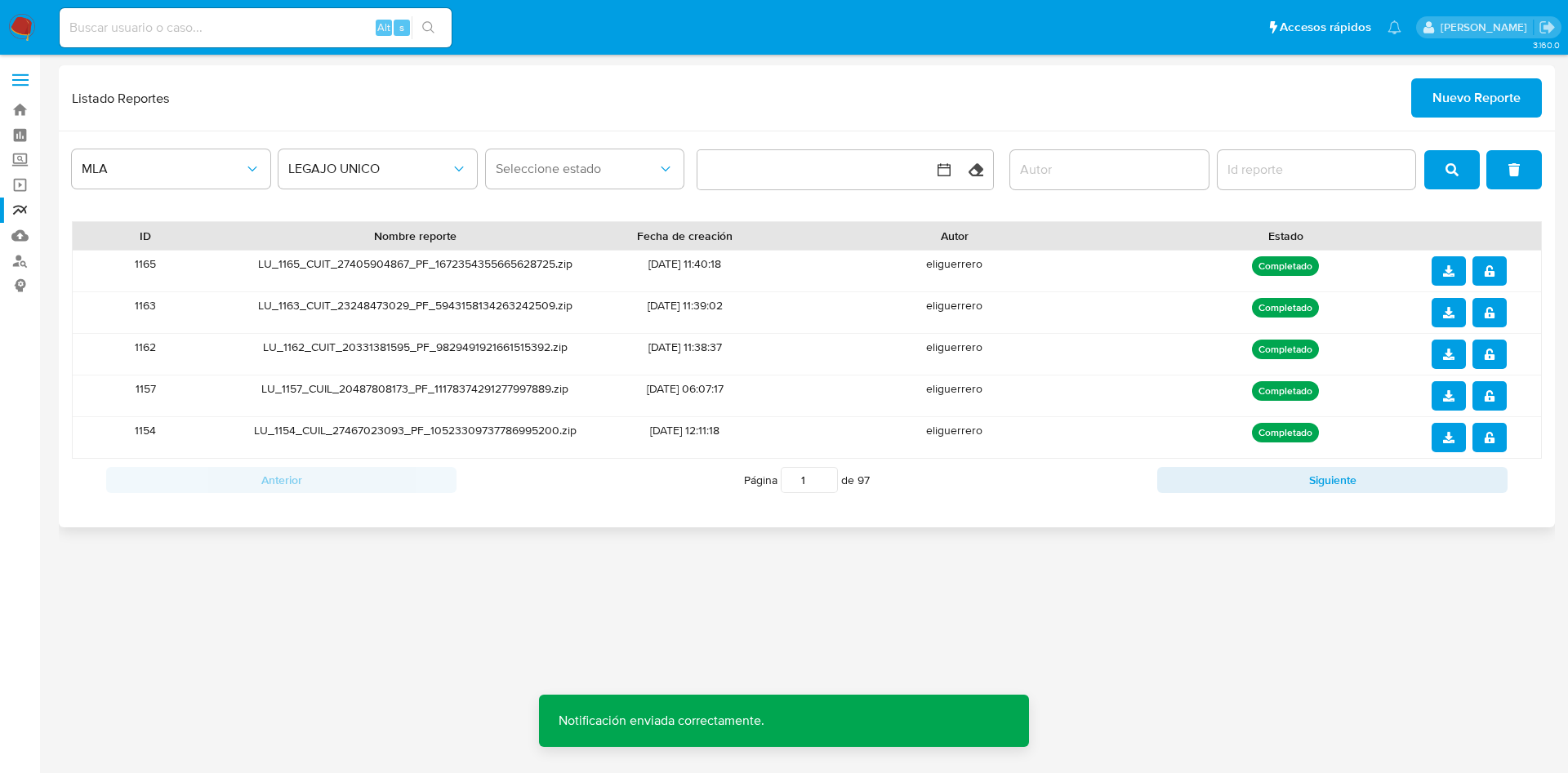
click at [1450, 268] on icon "download" at bounding box center [1449, 271] width 11 height 11
